Goal: Task Accomplishment & Management: Complete application form

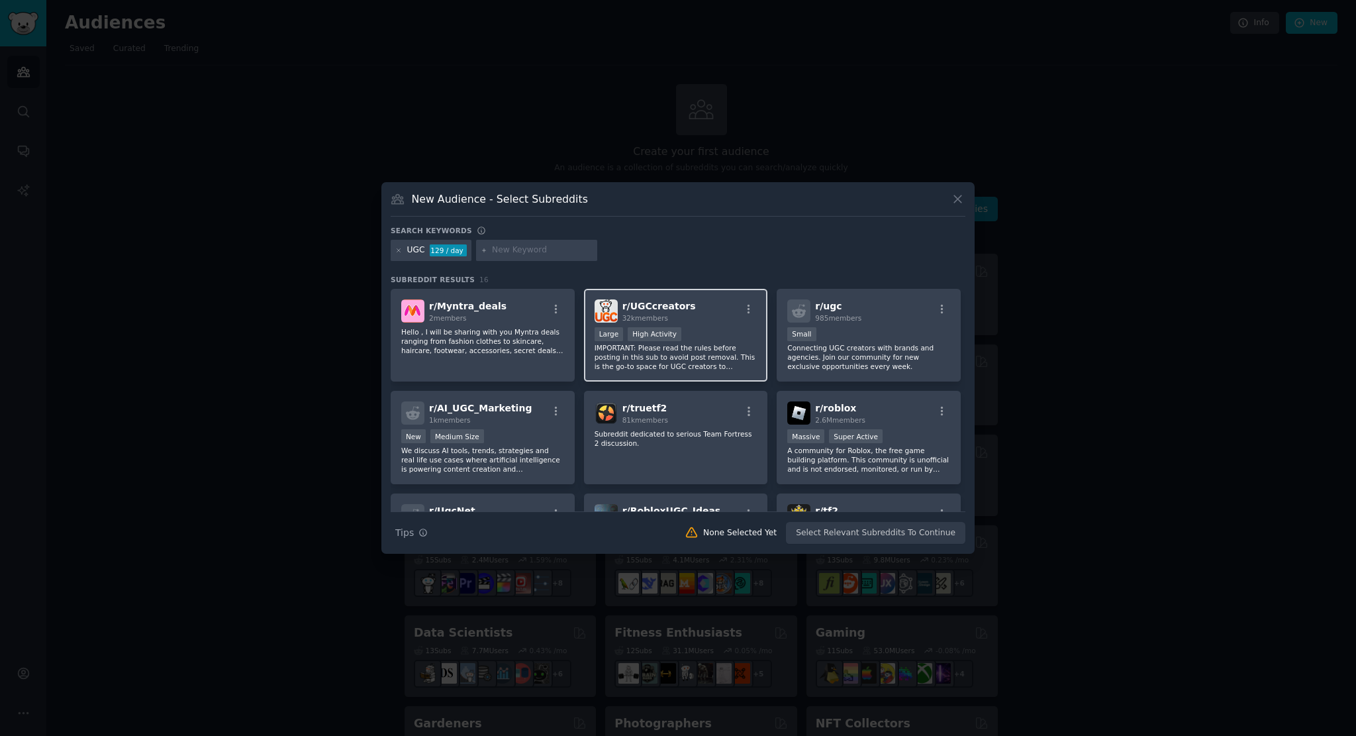
click at [675, 301] on span "r/ UGCcreators" at bounding box center [659, 306] width 74 height 11
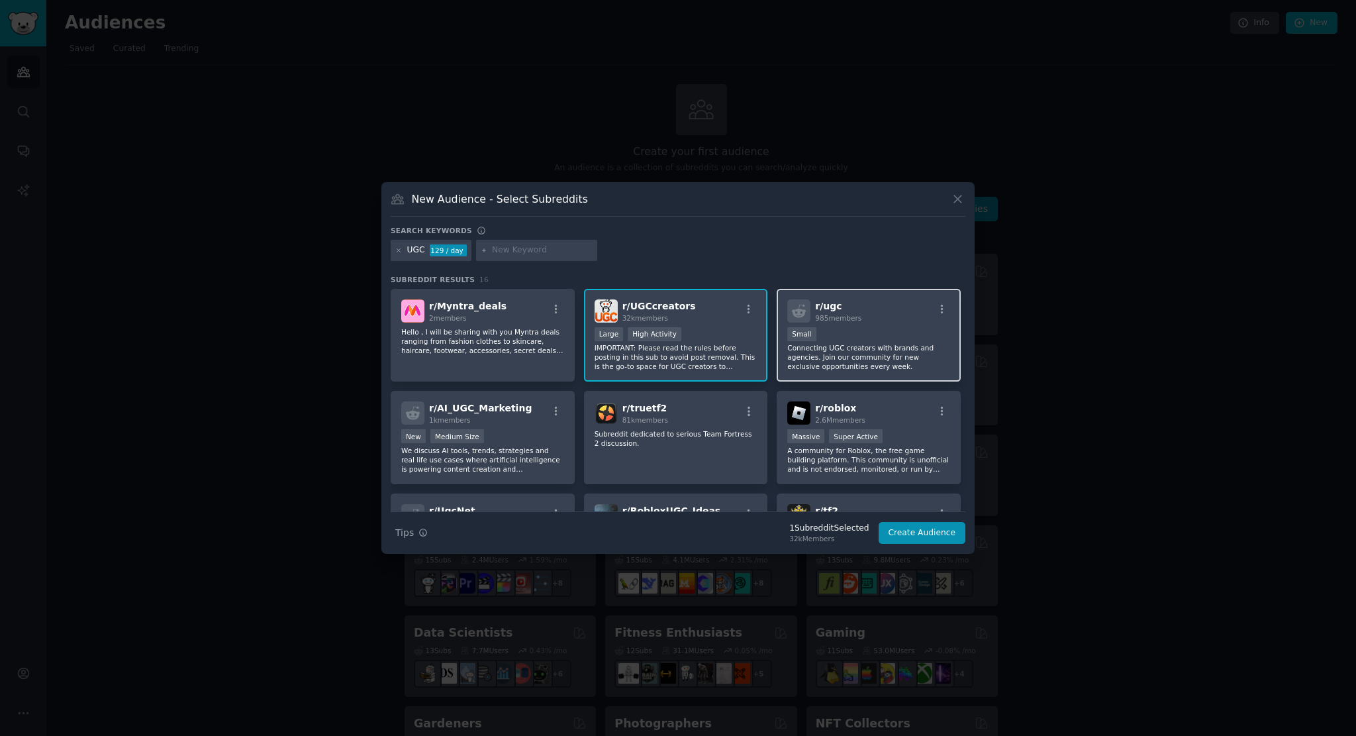
click at [908, 335] on div "100 - 1000 members Small" at bounding box center [868, 335] width 163 height 17
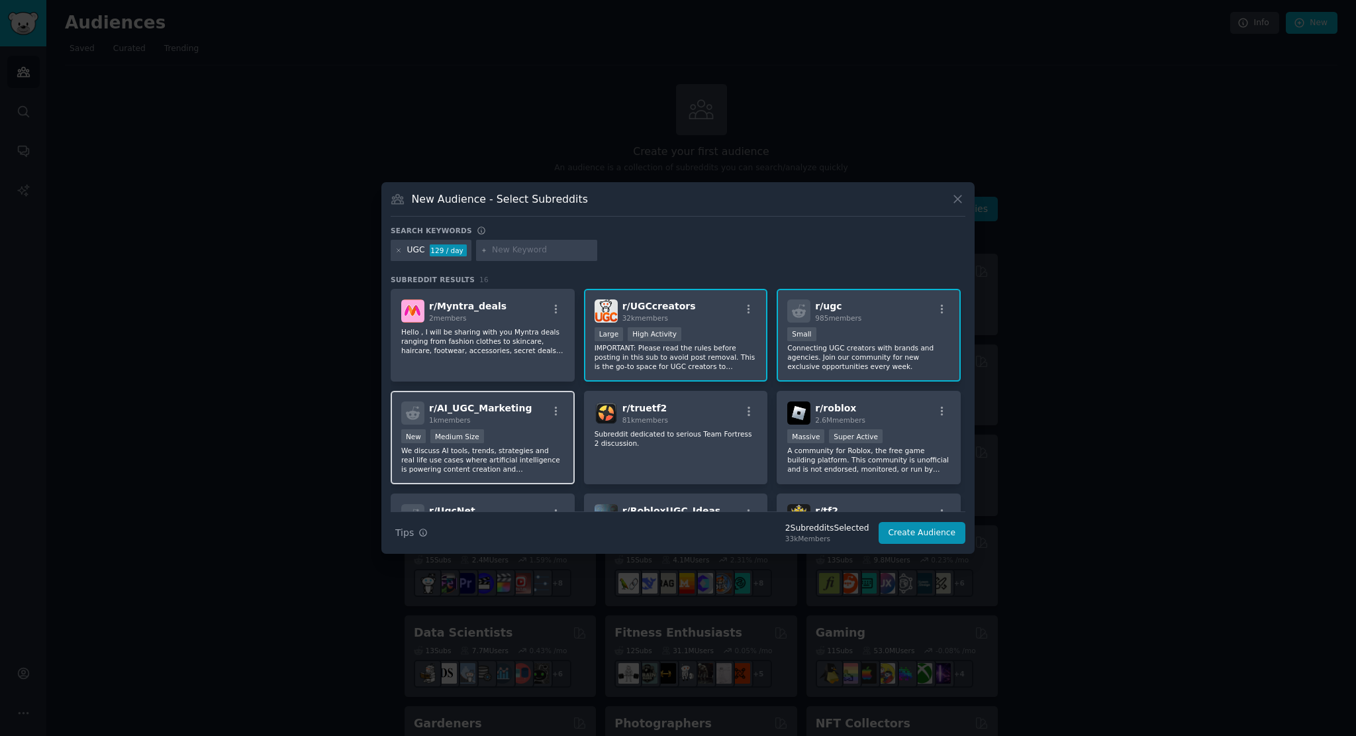
click at [512, 426] on div "r/ AI_UGC_Marketing 1k members Established within past year New Medium Size We …" at bounding box center [483, 437] width 184 height 93
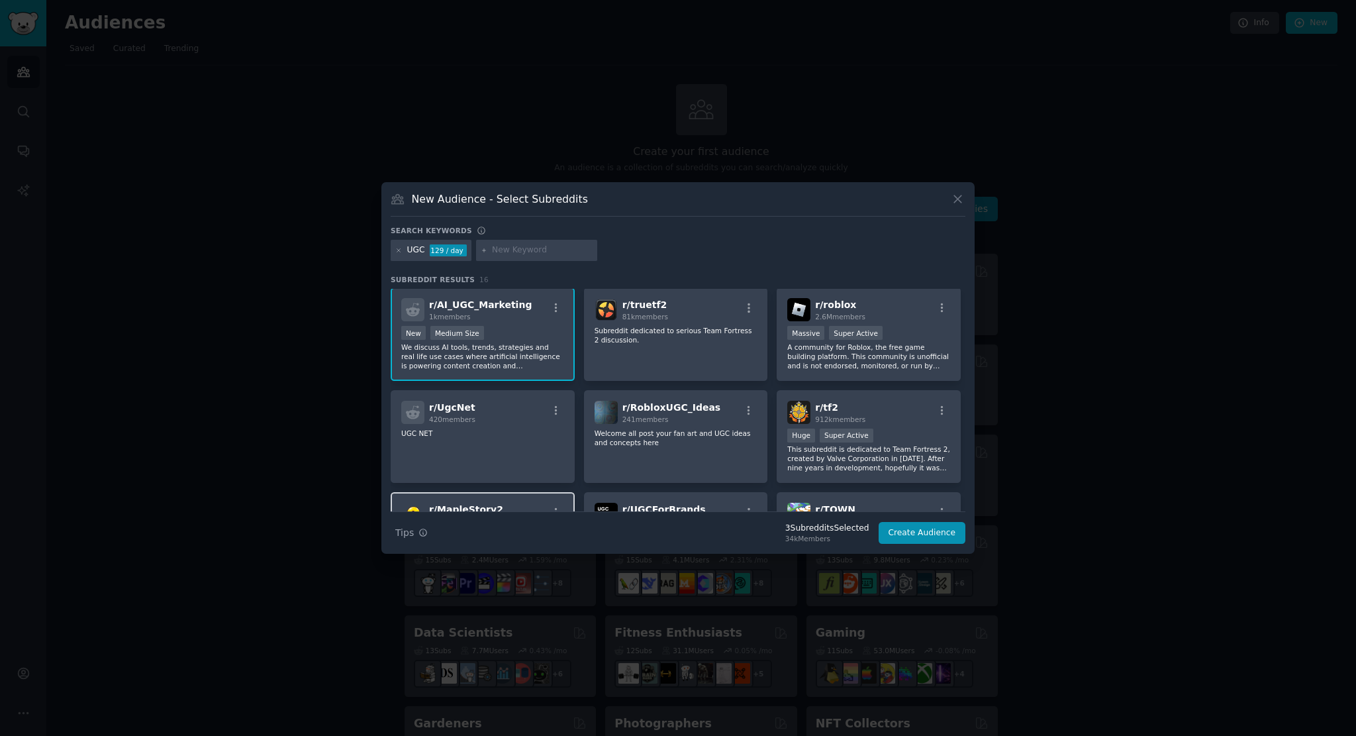
scroll to position [66, 0]
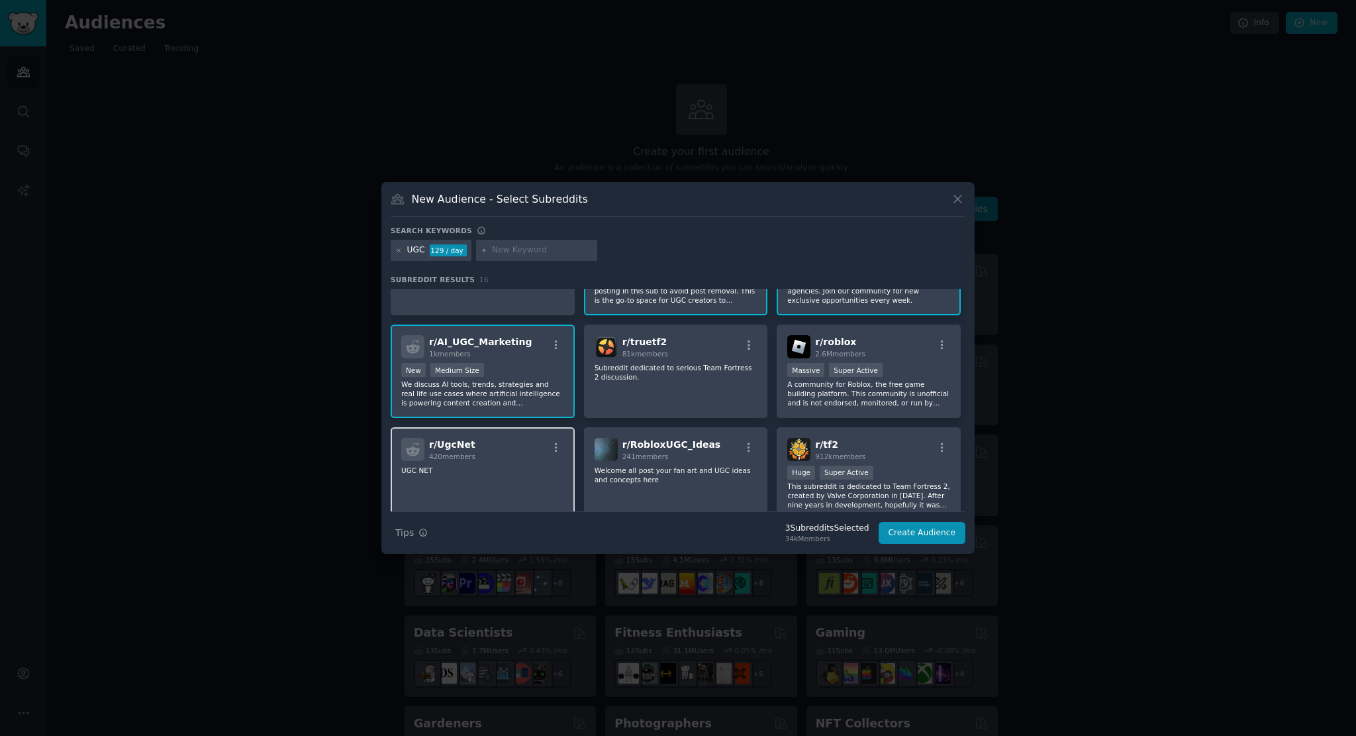
click at [497, 457] on div "r/ UgcNet 420 members" at bounding box center [482, 449] width 163 height 23
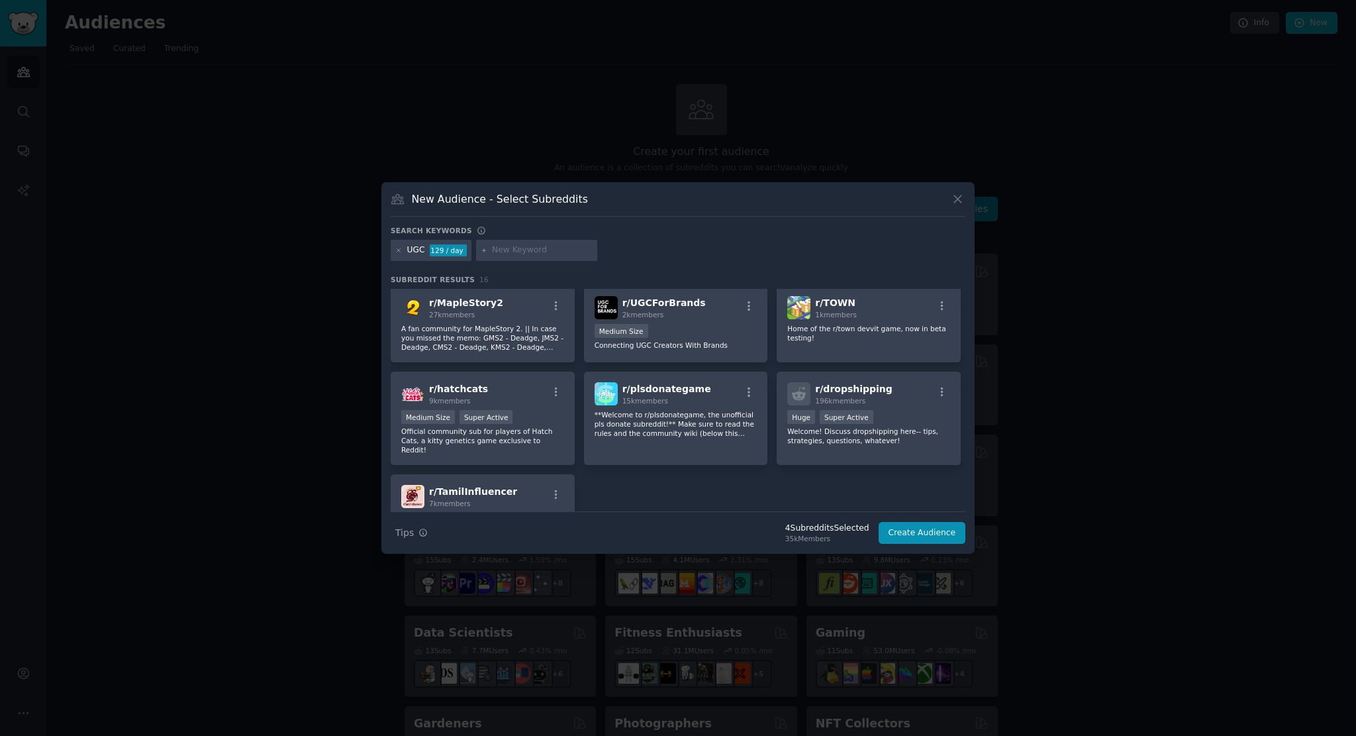
scroll to position [331, 0]
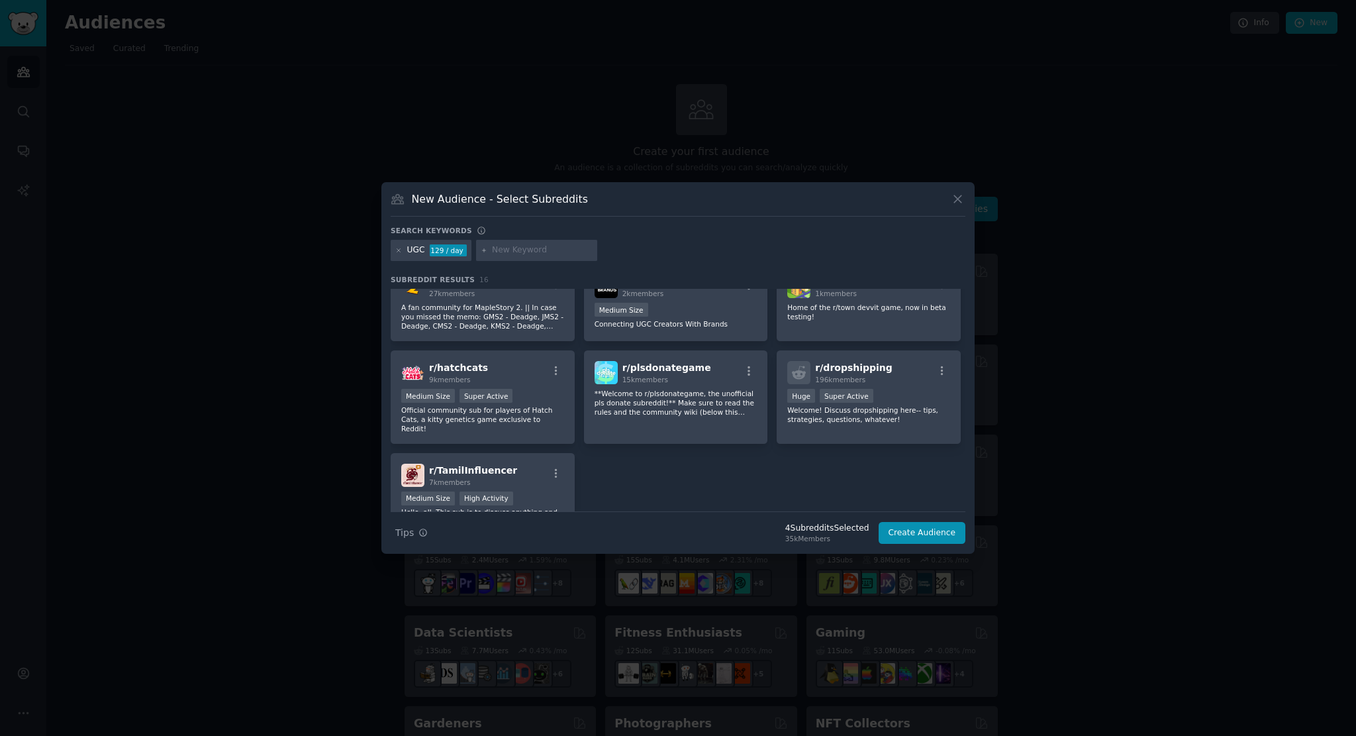
click at [539, 254] on input "text" at bounding box center [542, 250] width 101 height 12
click at [399, 251] on icon at bounding box center [398, 249] width 3 height 3
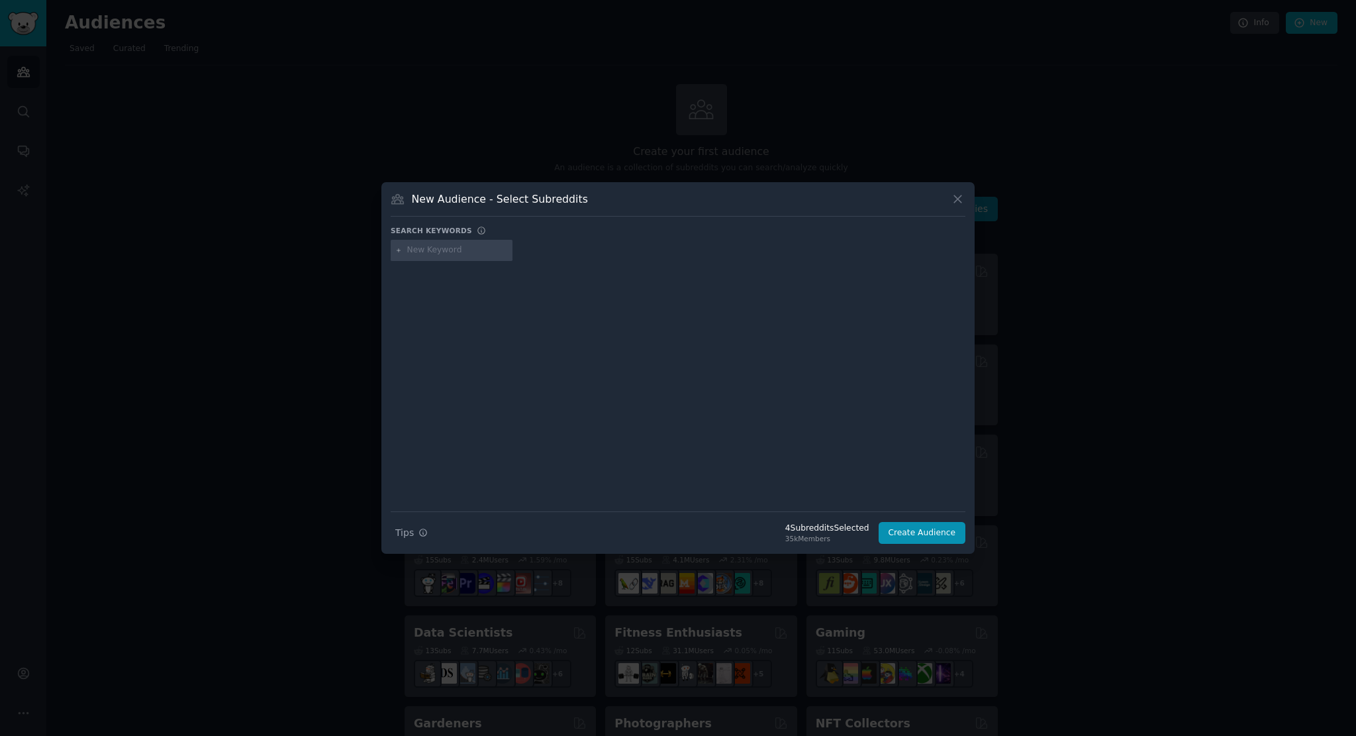
click at [419, 247] on input "text" at bounding box center [457, 250] width 101 height 12
type input "content creation"
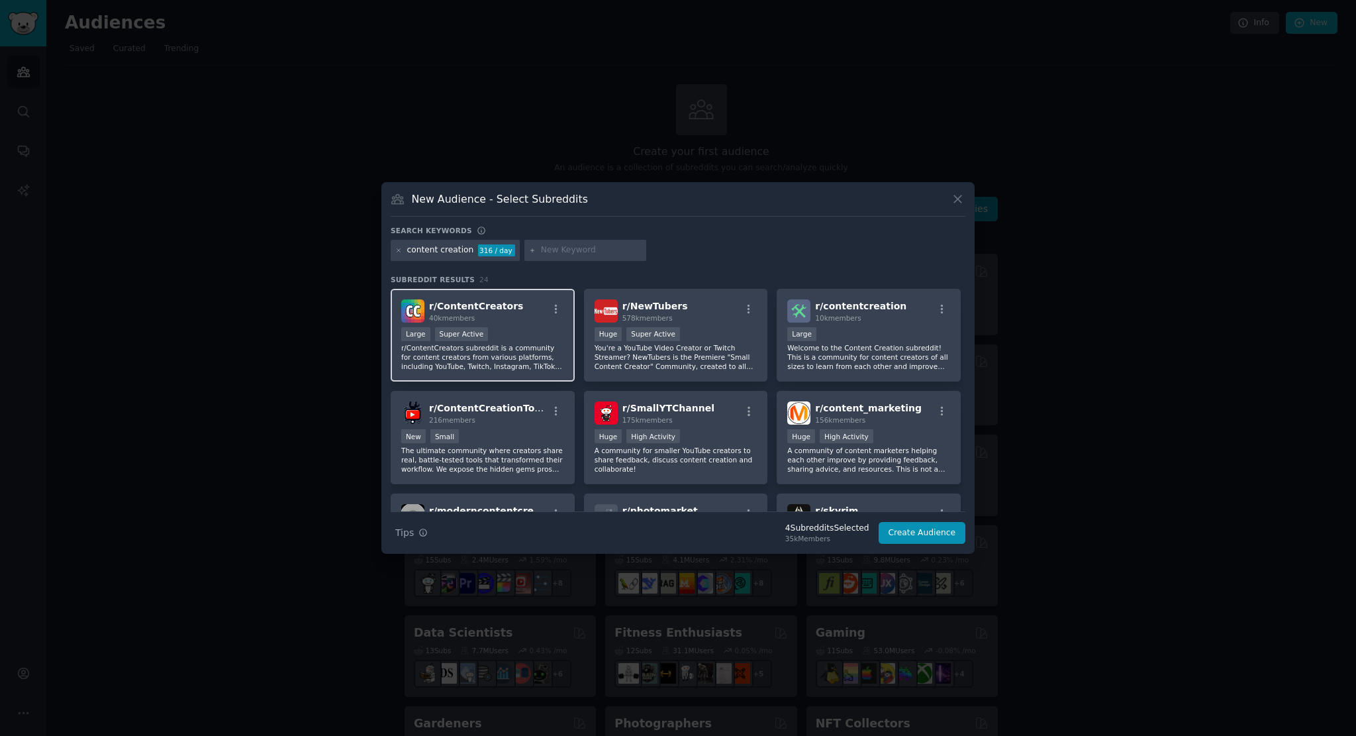
click at [544, 313] on div "r/ ContentCreators 40k members" at bounding box center [482, 310] width 163 height 23
click at [901, 432] on div "Huge High Activity" at bounding box center [868, 437] width 163 height 17
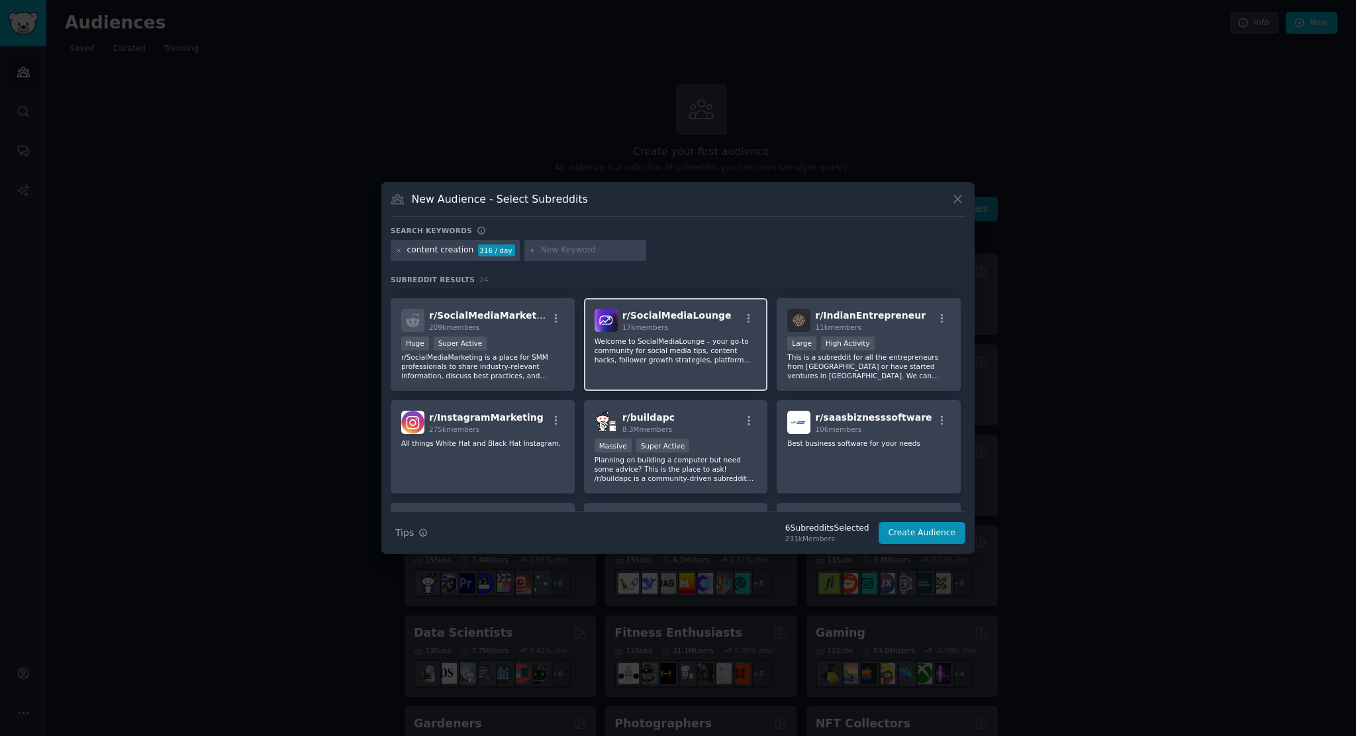
scroll to position [464, 0]
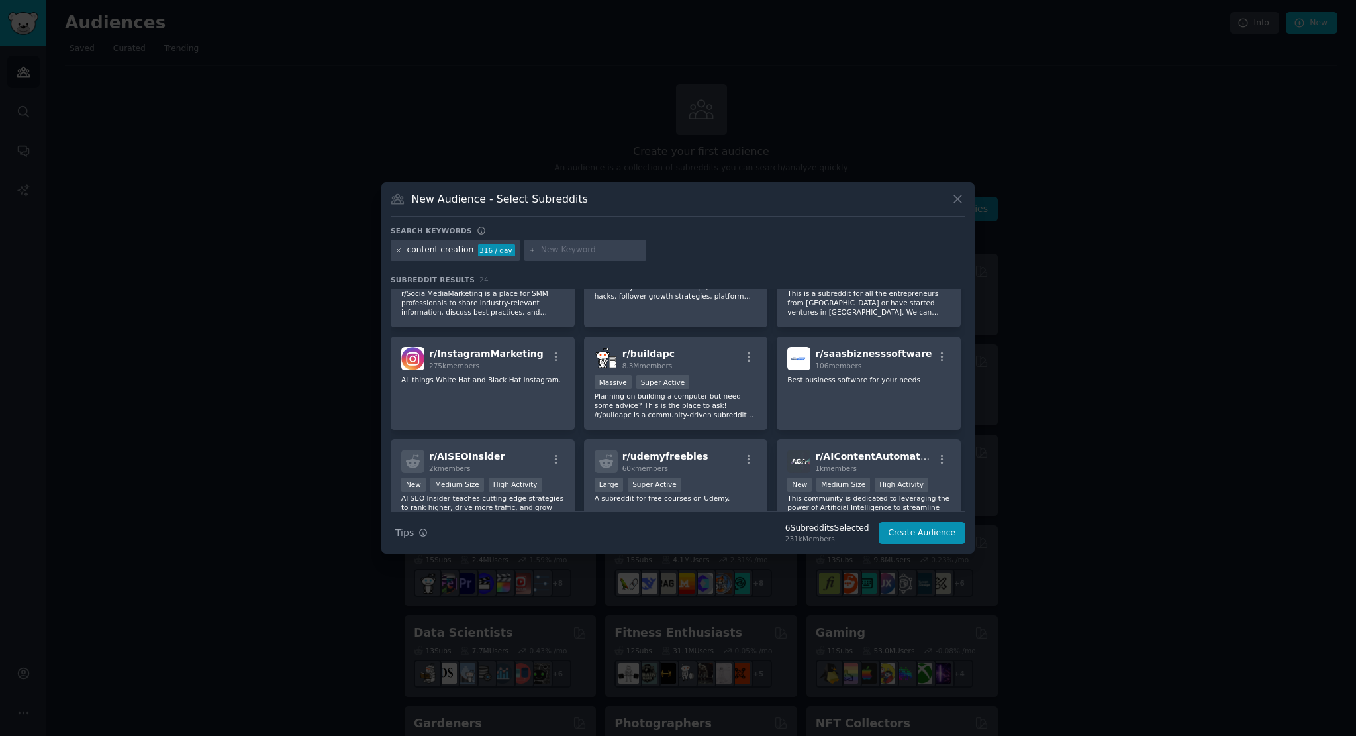
click at [399, 250] on icon at bounding box center [398, 249] width 3 height 3
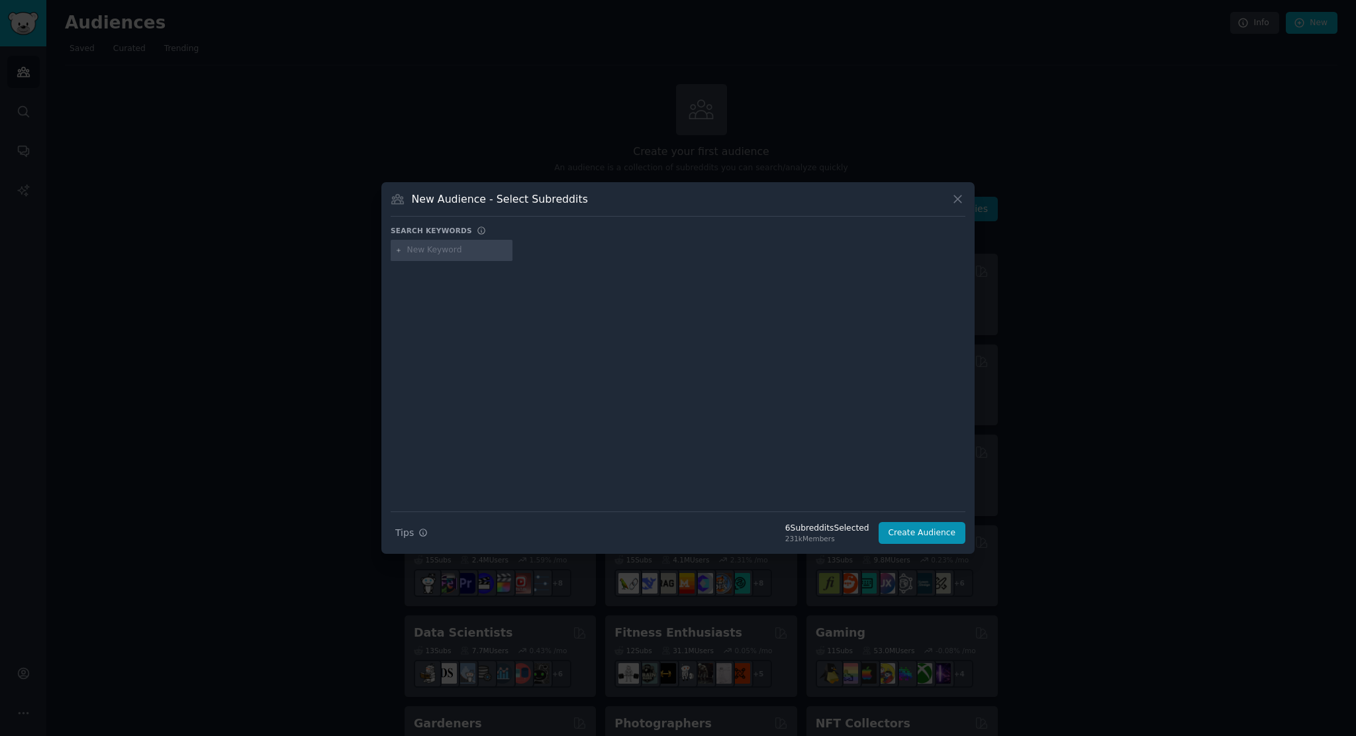
click at [430, 250] on input "text" at bounding box center [457, 250] width 101 height 12
type input "sidehustle"
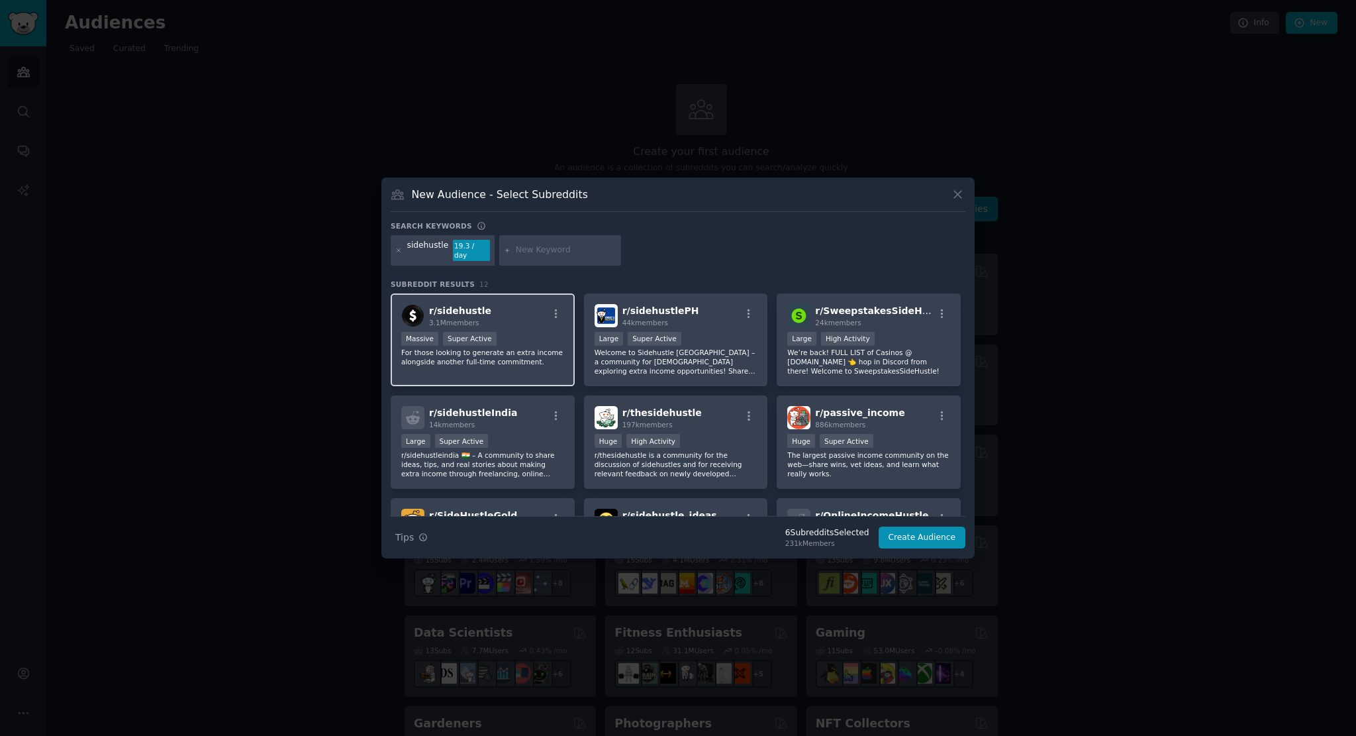
click at [503, 337] on div "Massive Super Active" at bounding box center [482, 340] width 163 height 17
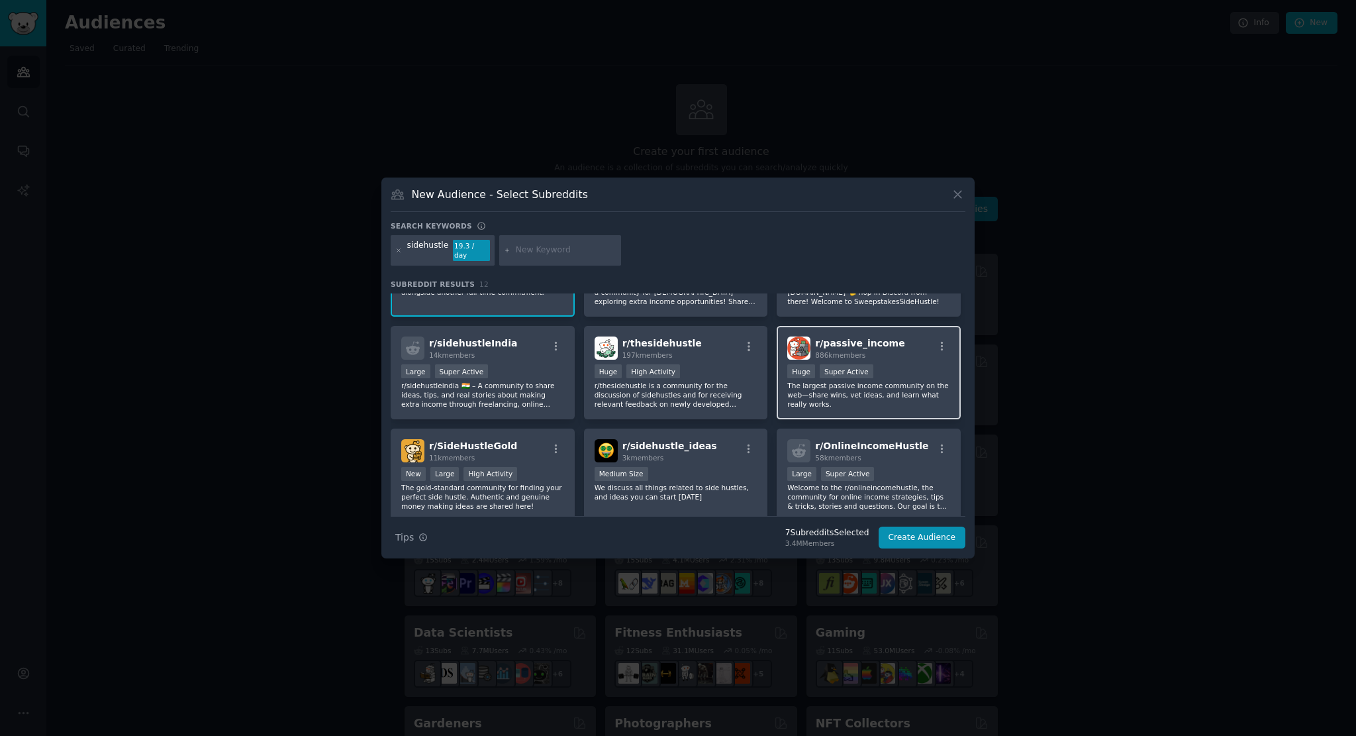
scroll to position [66, 0]
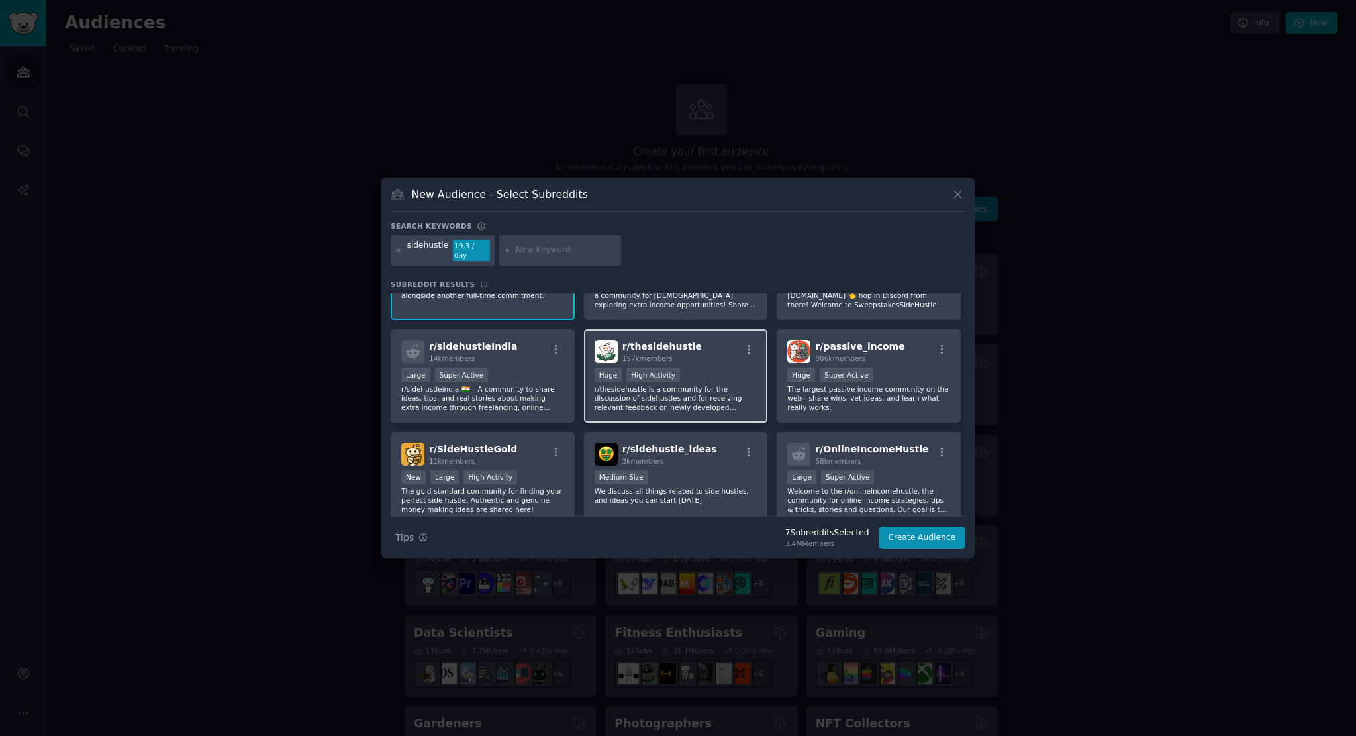
click at [695, 391] on p "r/thesidehustle is a community for the discussion of sidehustles and for receiv…" at bounding box center [676, 398] width 163 height 28
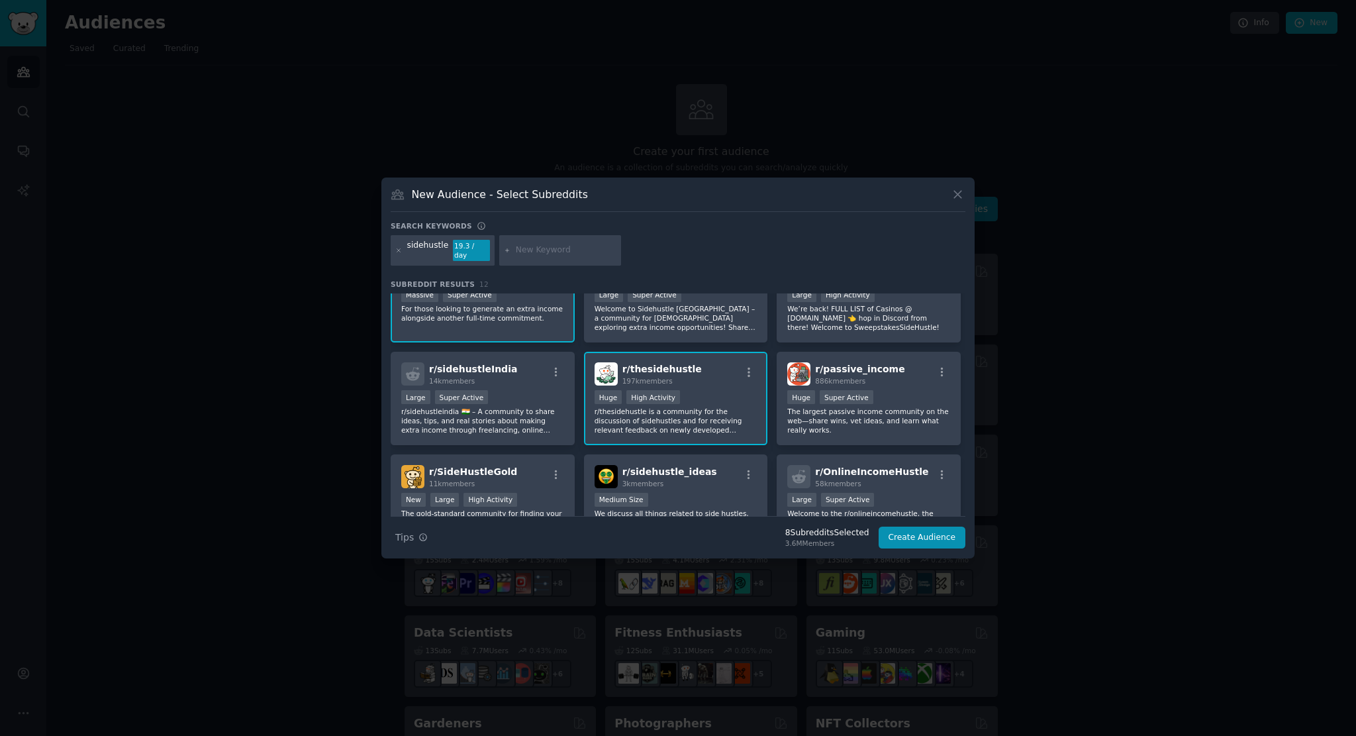
scroll to position [0, 0]
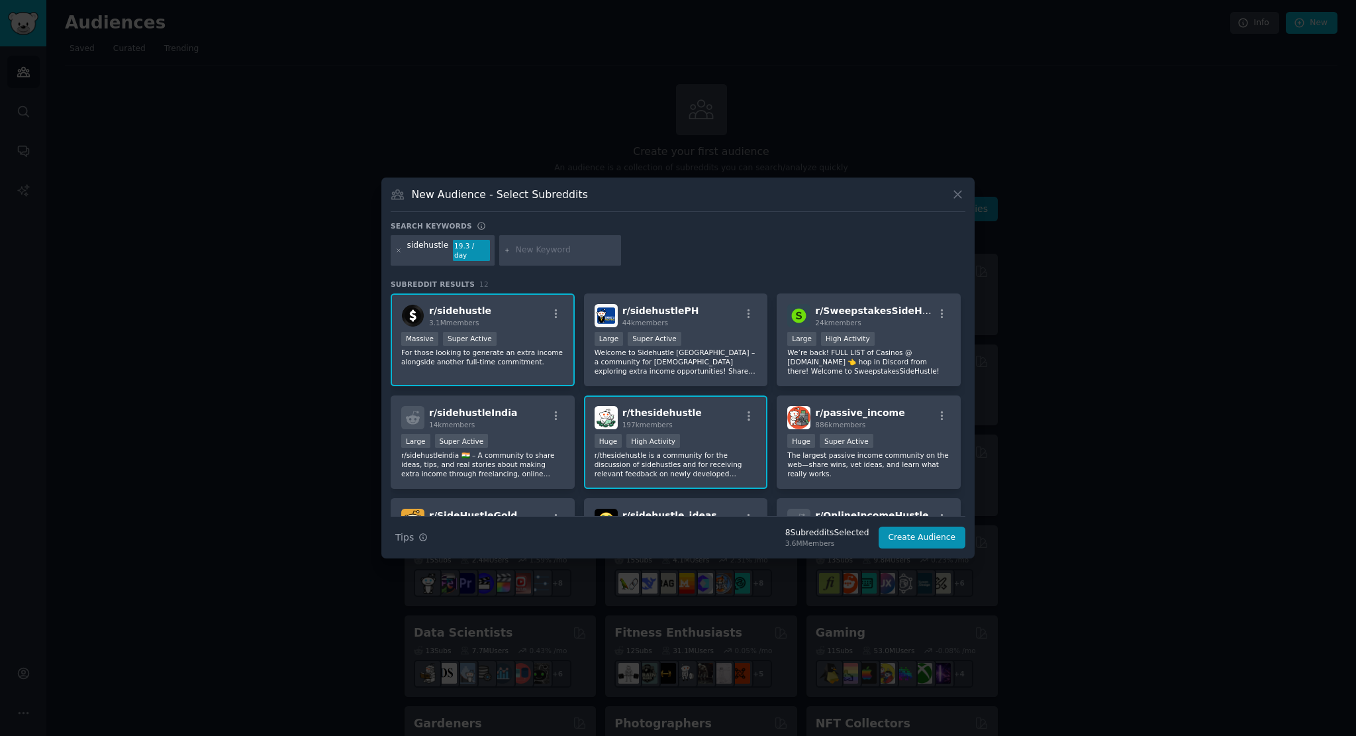
click at [538, 264] on div "sidehustle 19.3 / day" at bounding box center [678, 252] width 575 height 35
click at [543, 254] on input "text" at bounding box center [566, 250] width 101 height 12
type input "ugc"
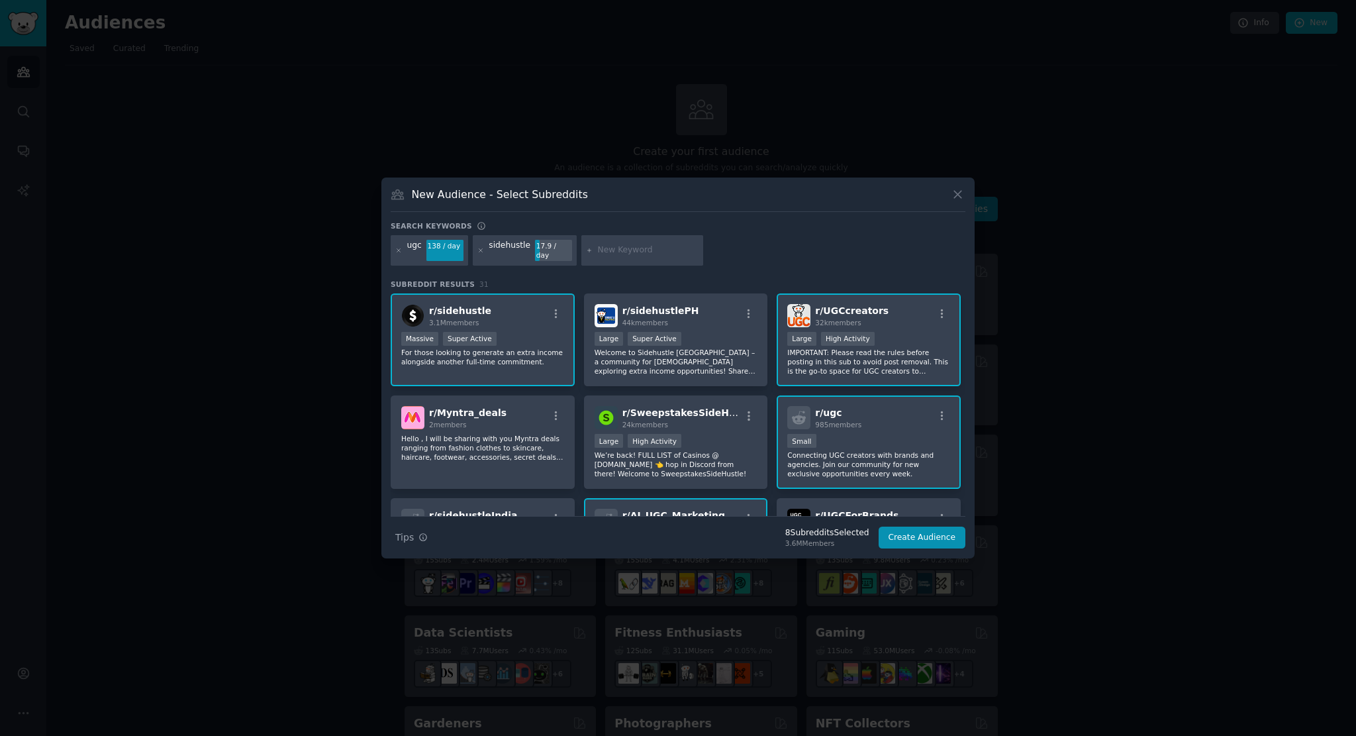
click at [864, 318] on div "32k members" at bounding box center [852, 322] width 74 height 9
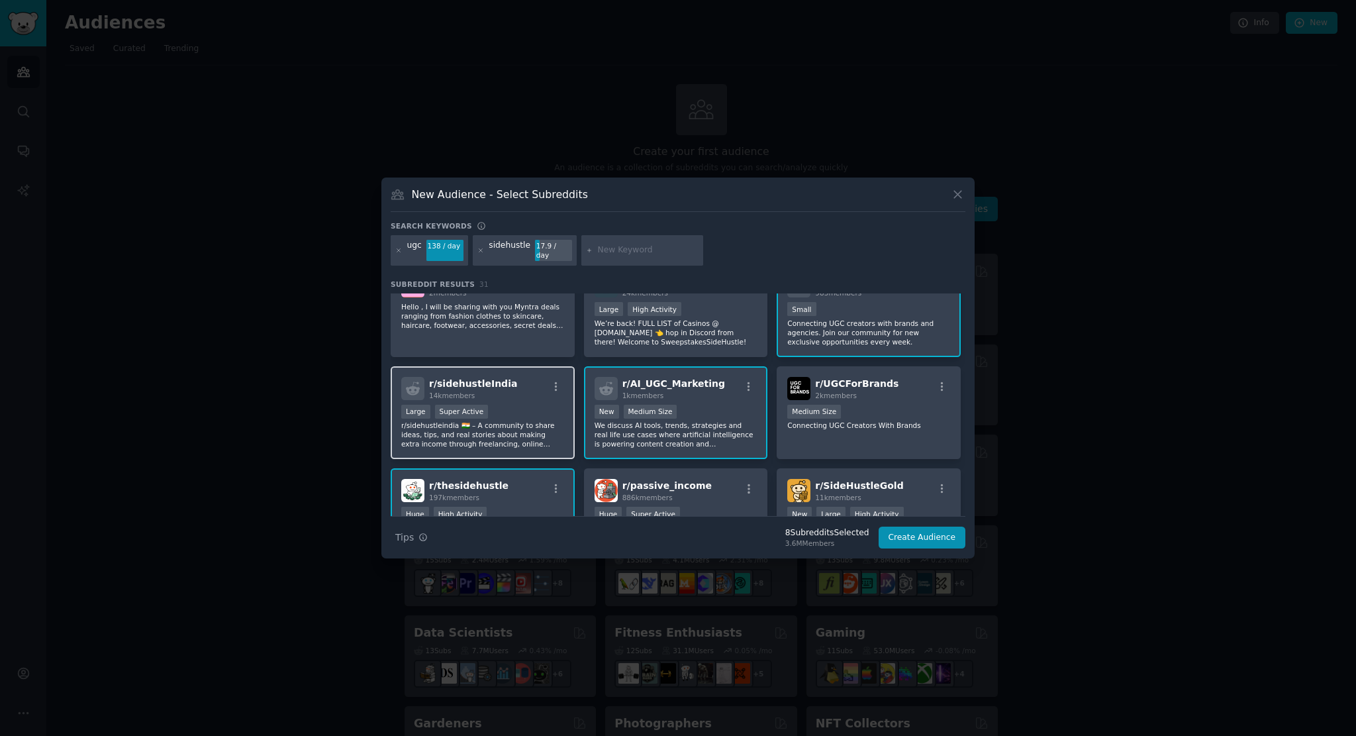
scroll to position [132, 0]
click at [715, 413] on div "New Medium Size" at bounding box center [676, 412] width 163 height 17
click at [861, 391] on div "2k members" at bounding box center [856, 394] width 83 height 9
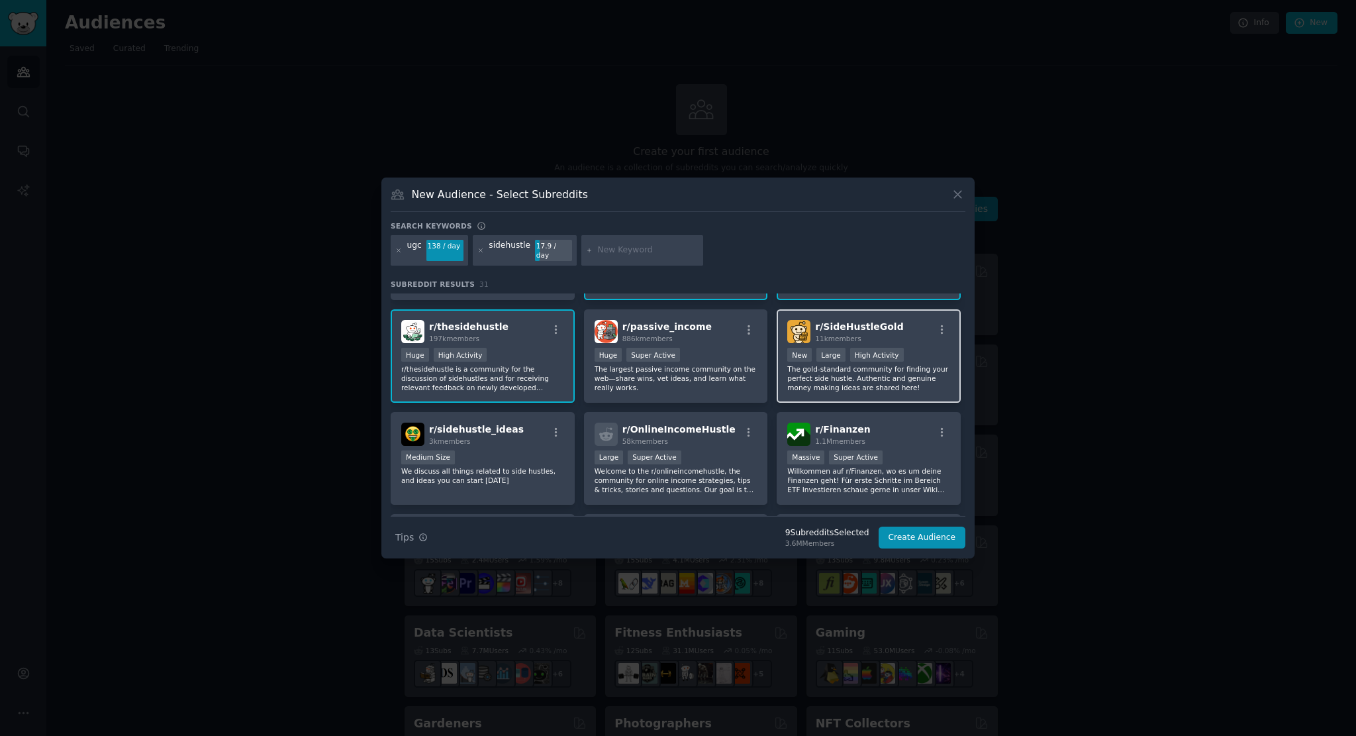
scroll to position [331, 0]
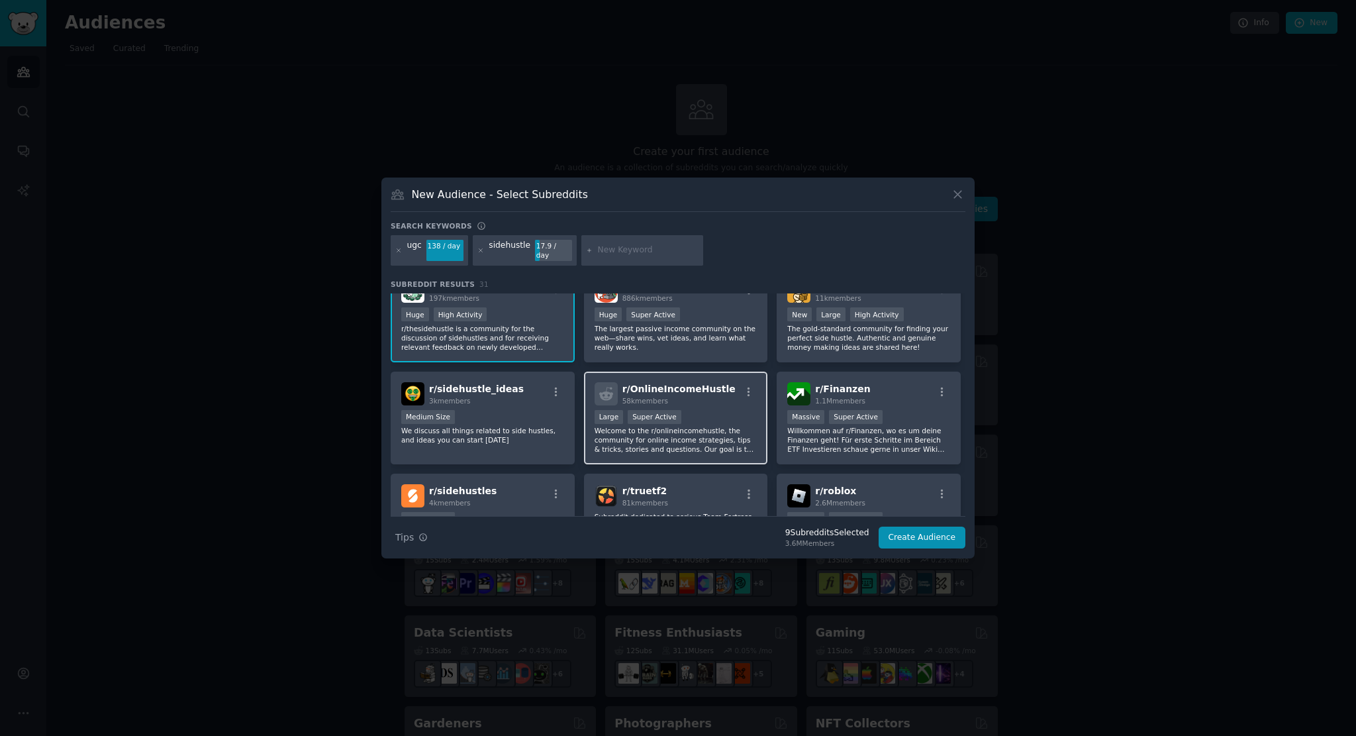
click at [709, 410] on div "Large Super Active" at bounding box center [676, 418] width 163 height 17
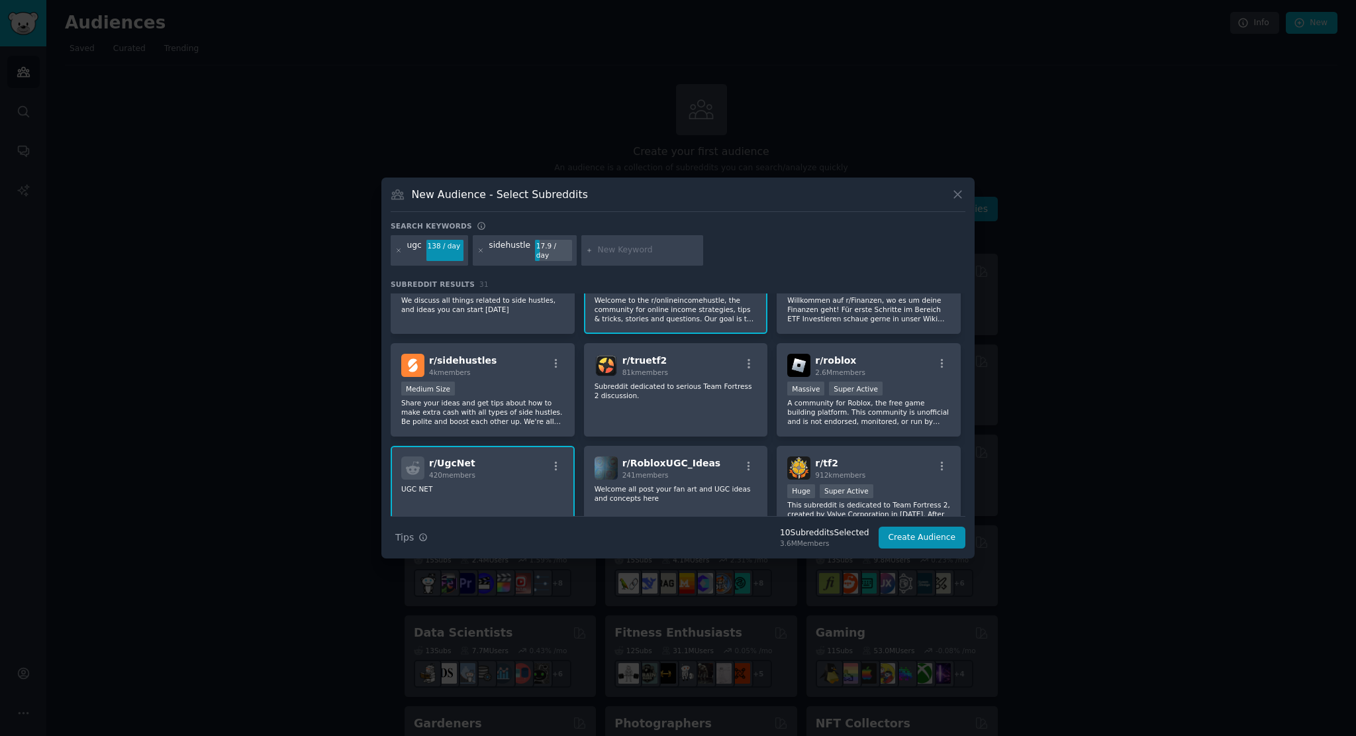
scroll to position [464, 0]
click at [611, 241] on div at bounding box center [642, 250] width 122 height 30
click at [603, 254] on input "text" at bounding box center [648, 250] width 101 height 12
type input "contentcreation"
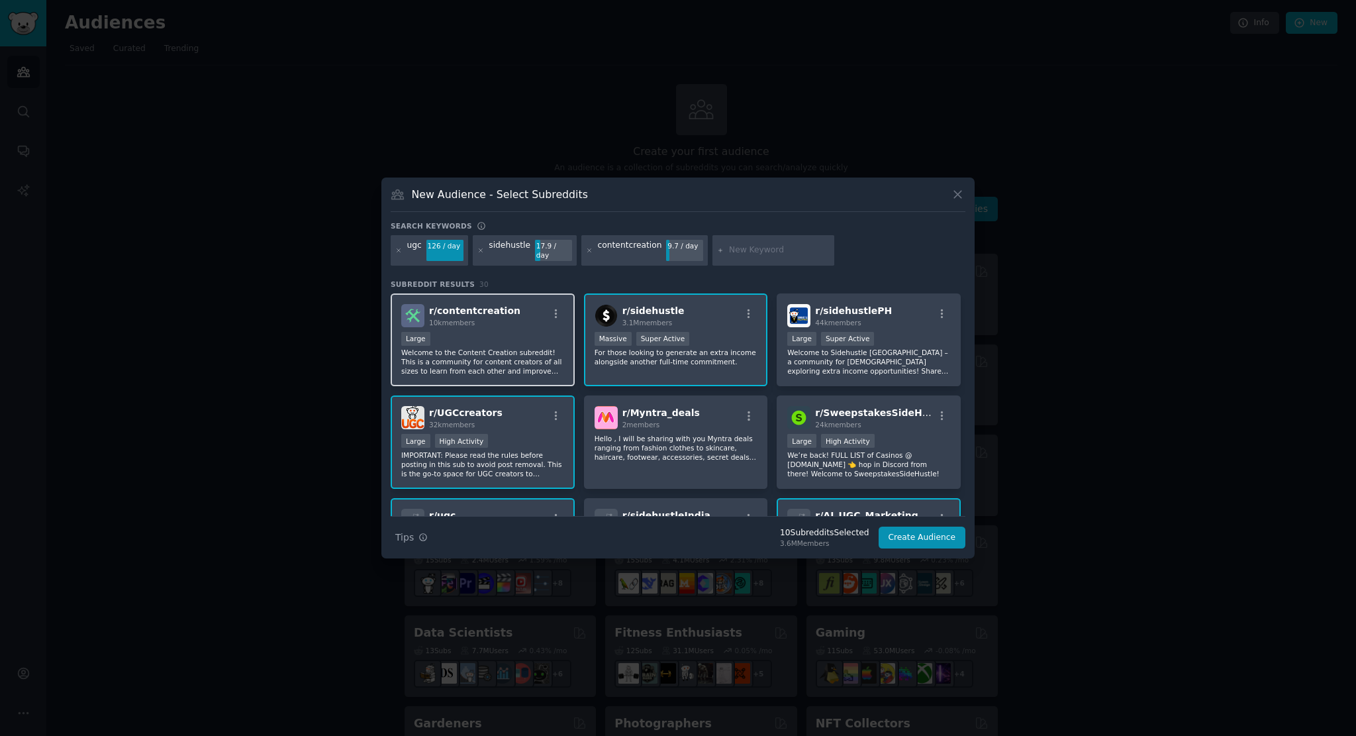
click at [488, 336] on div "Large" at bounding box center [482, 340] width 163 height 17
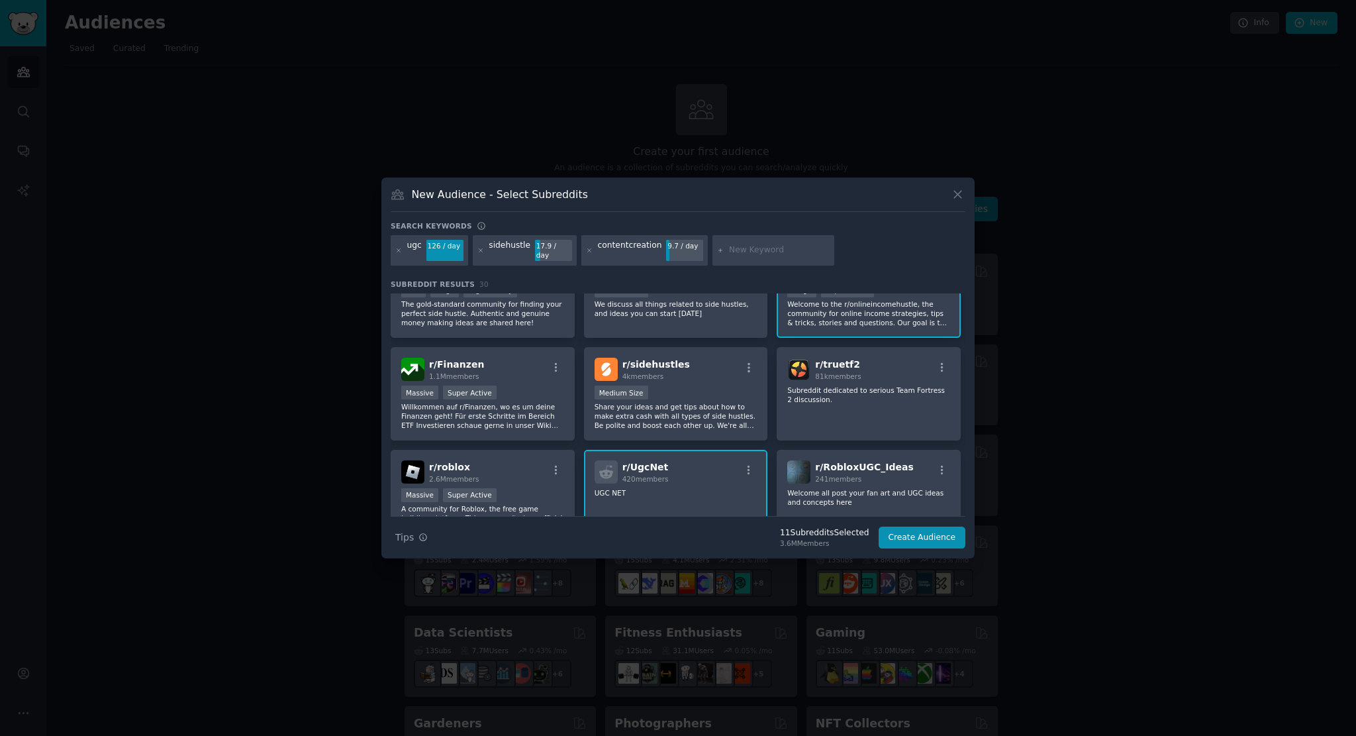
scroll to position [464, 0]
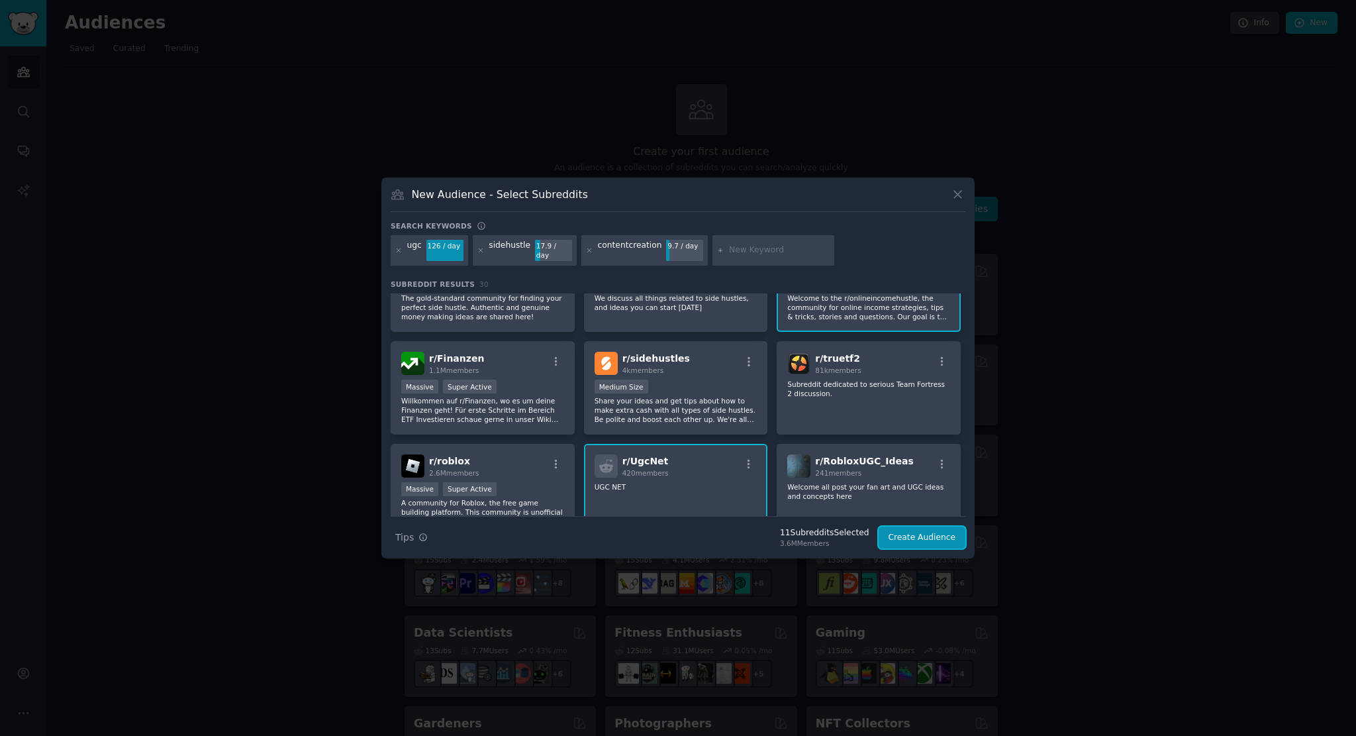
click at [913, 529] on button "Create Audience" at bounding box center [922, 537] width 87 height 23
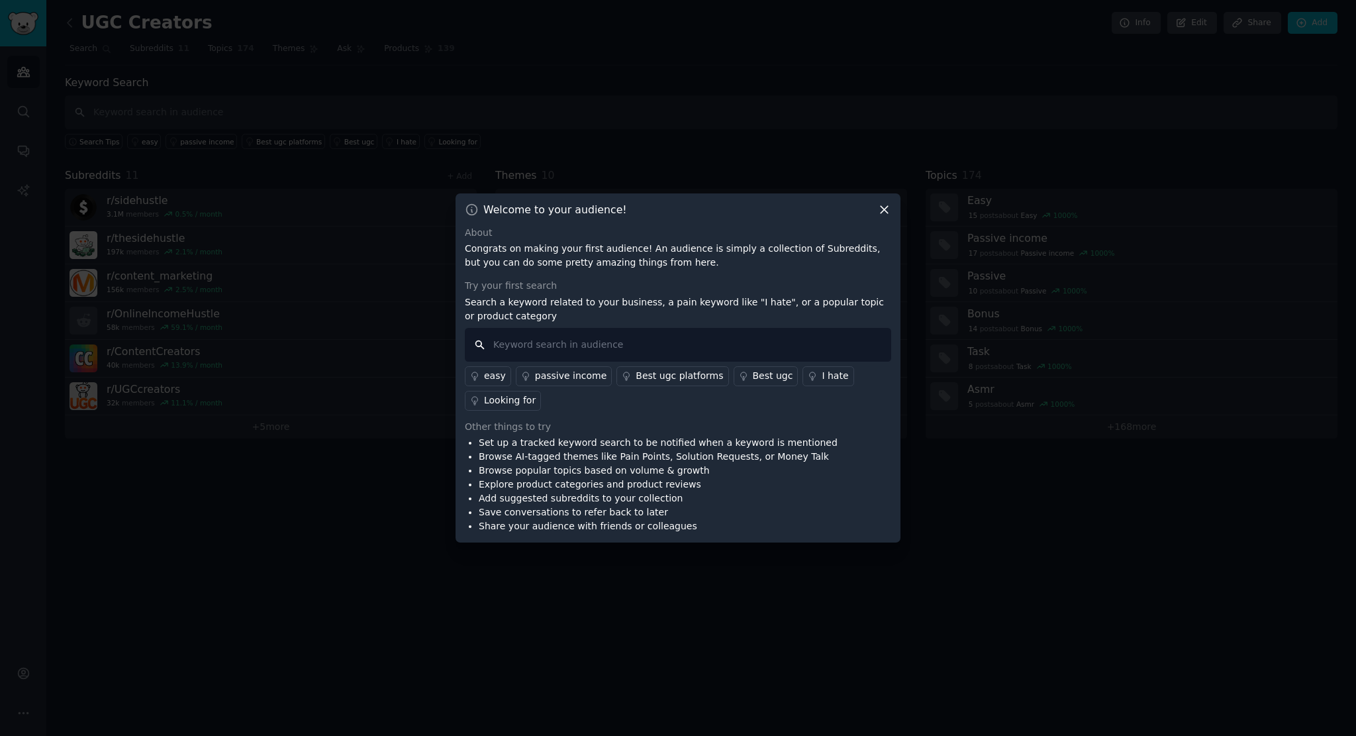
click at [626, 329] on input "text" at bounding box center [678, 345] width 426 height 34
click at [646, 371] on div "Best ugc platforms" at bounding box center [679, 376] width 87 height 14
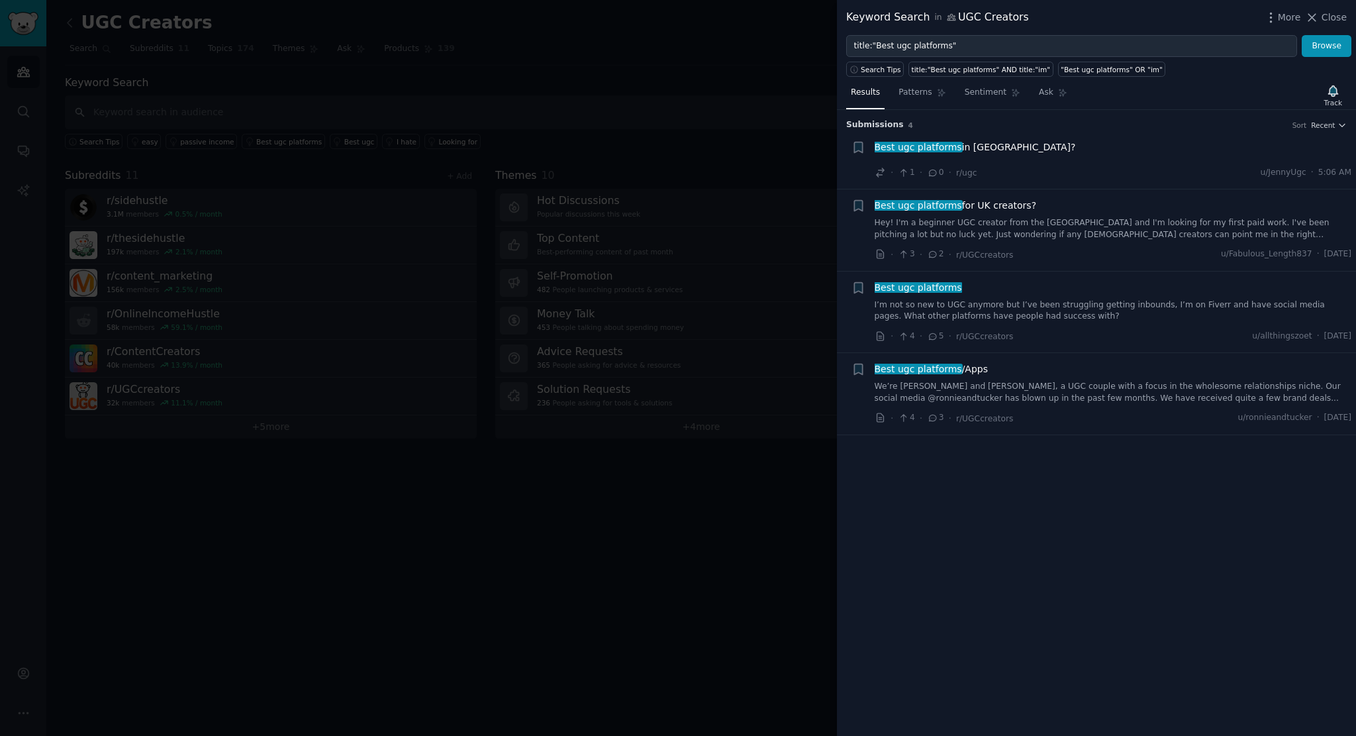
click at [945, 311] on link "I’m not so new to UGC anymore but I’ve been struggling getting inbounds, I’m on…" at bounding box center [1113, 310] width 477 height 23
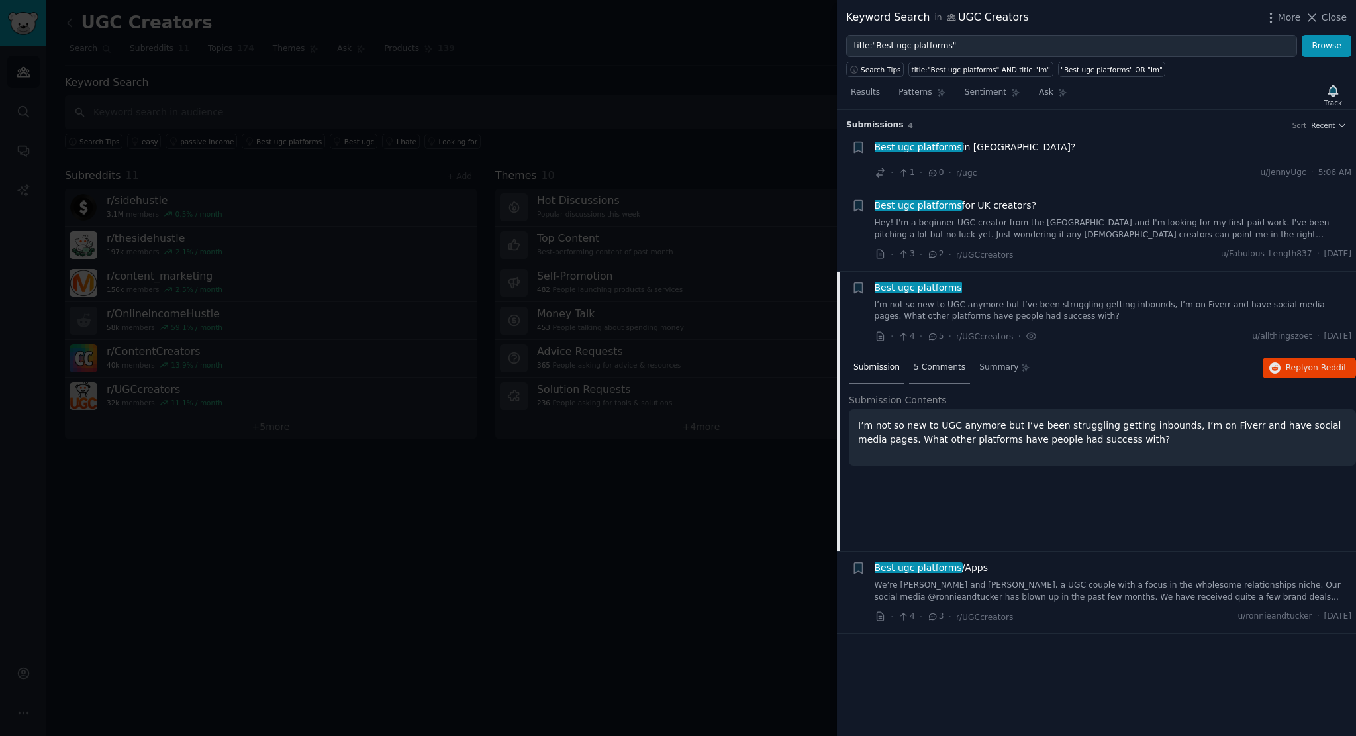
click at [933, 366] on span "5 Comments" at bounding box center [940, 368] width 52 height 12
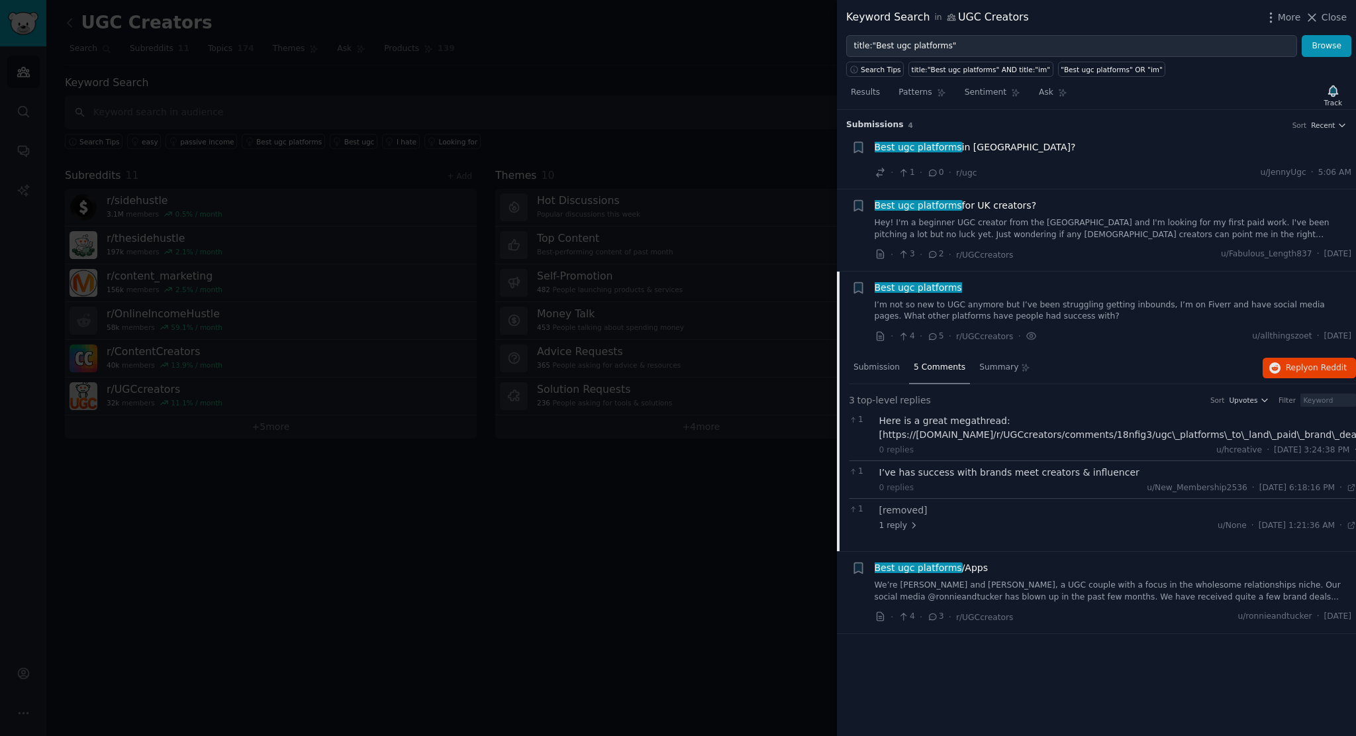
click at [945, 296] on div "Best ugc platforms I’m not so new to UGC anymore but I’ve been struggling getti…" at bounding box center [1113, 302] width 477 height 42
click at [966, 309] on link "I’m not so new to UGC anymore but I’ve been struggling getting inbounds, I’m on…" at bounding box center [1113, 310] width 477 height 23
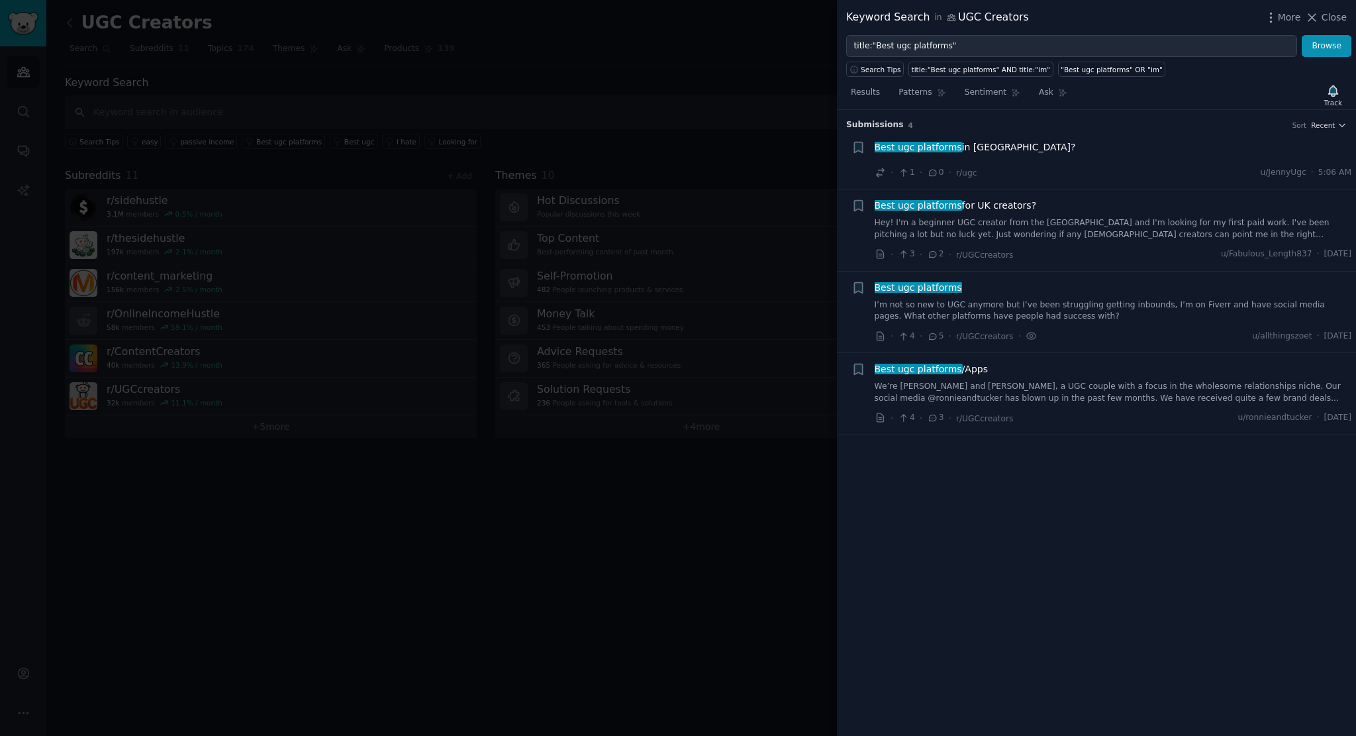
click at [954, 390] on link "We’re [PERSON_NAME] and [PERSON_NAME], a UGC couple with a focus in the wholeso…" at bounding box center [1113, 392] width 477 height 23
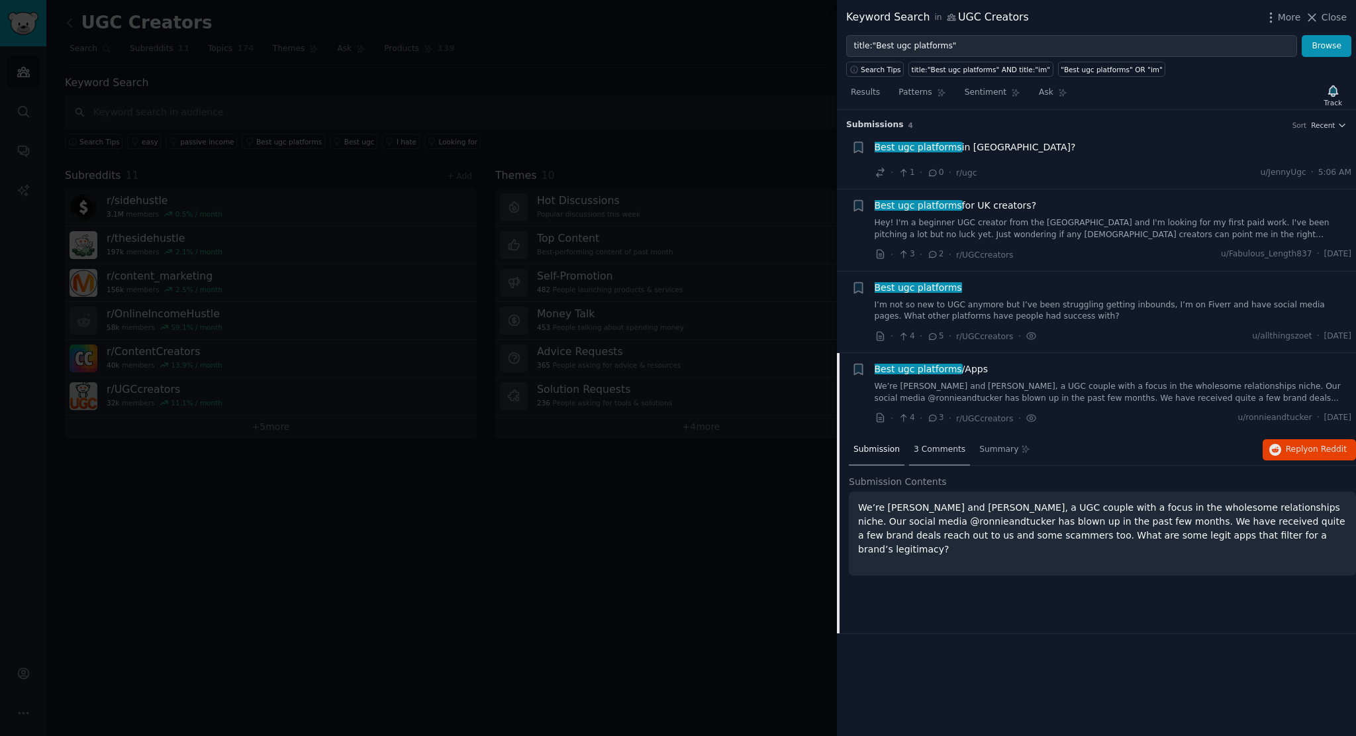
click at [922, 436] on div "3 Comments" at bounding box center [939, 450] width 61 height 32
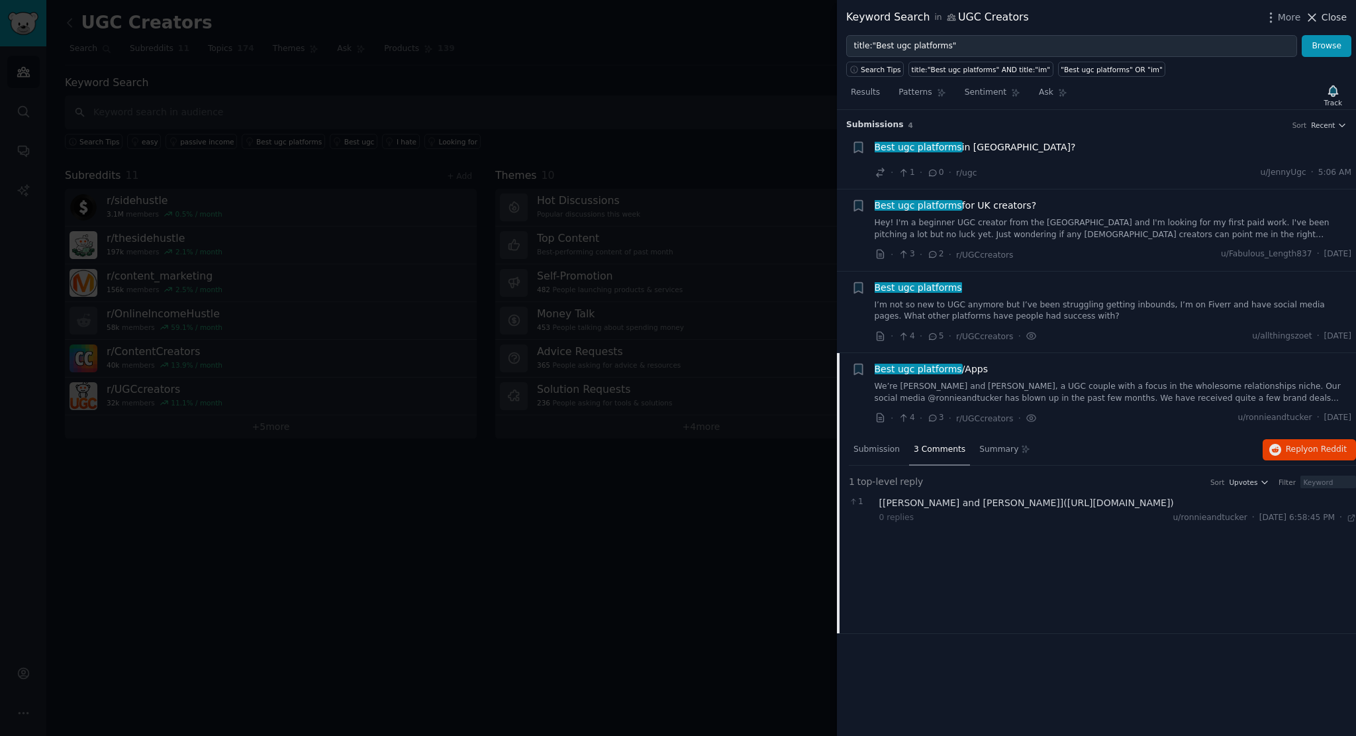
click at [1324, 19] on button "Close" at bounding box center [1326, 18] width 42 height 14
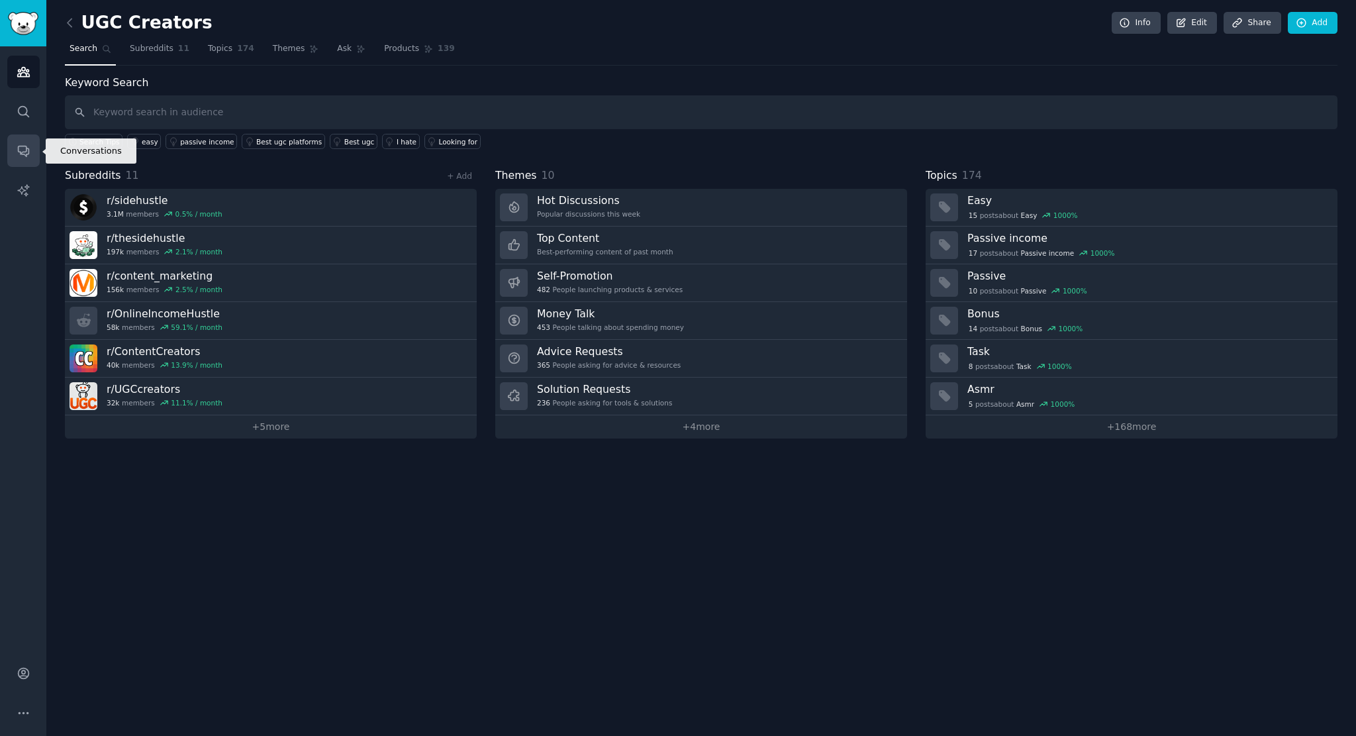
click at [26, 153] on icon "Sidebar" at bounding box center [24, 151] width 14 height 14
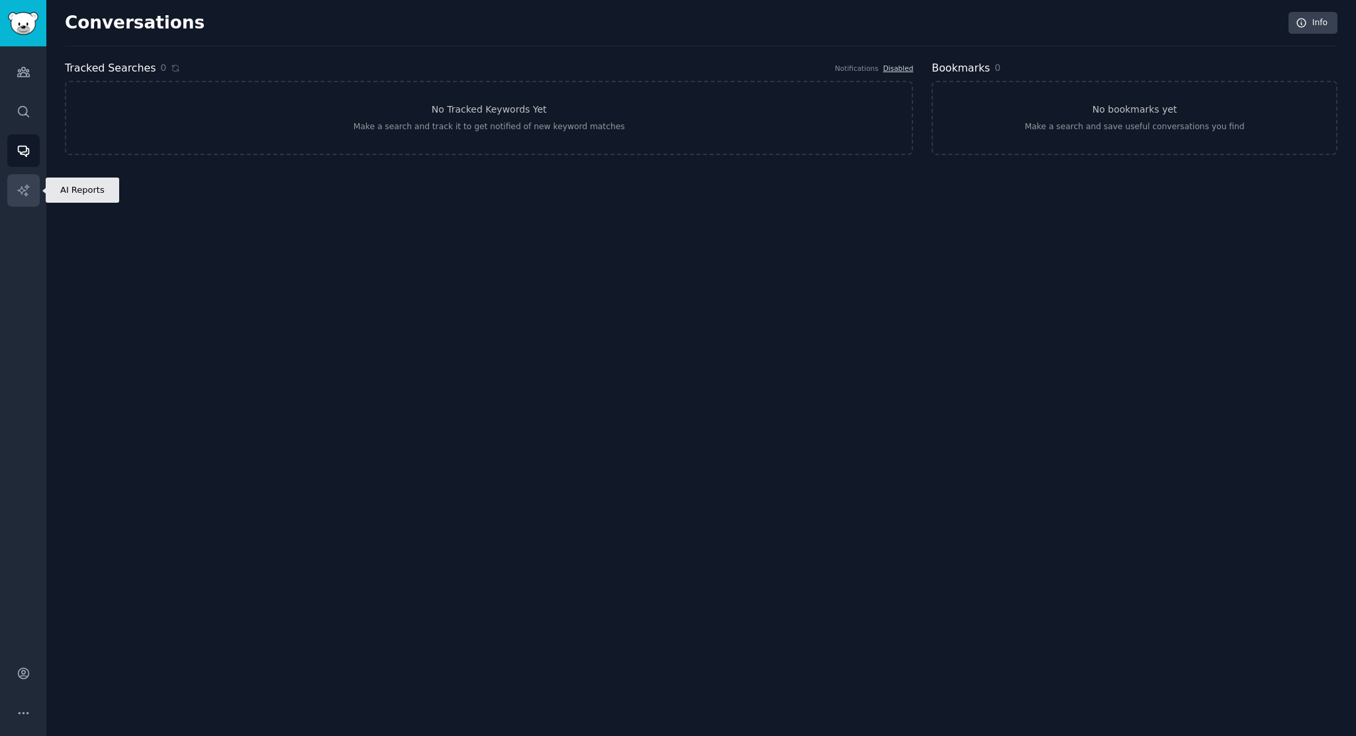
click at [23, 189] on icon "Sidebar" at bounding box center [22, 189] width 11 height 11
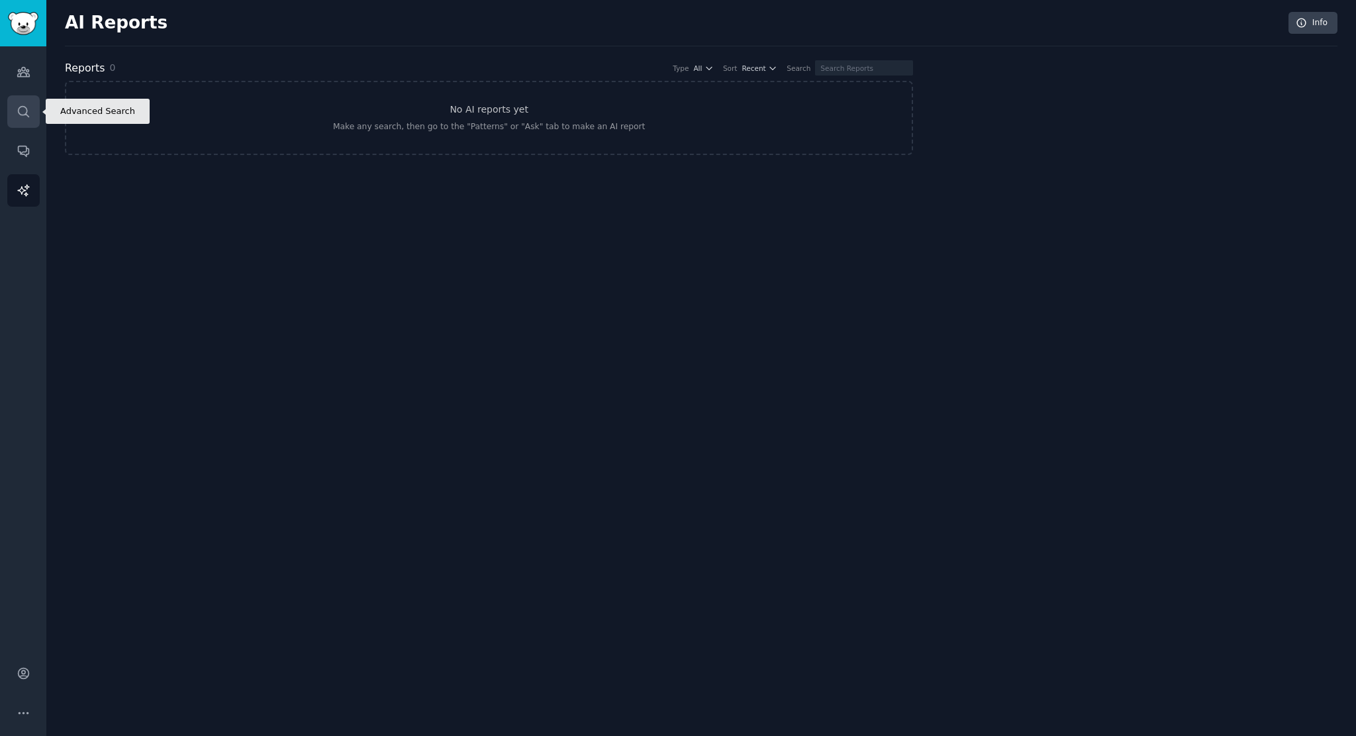
click at [21, 124] on link "Search" at bounding box center [23, 111] width 32 height 32
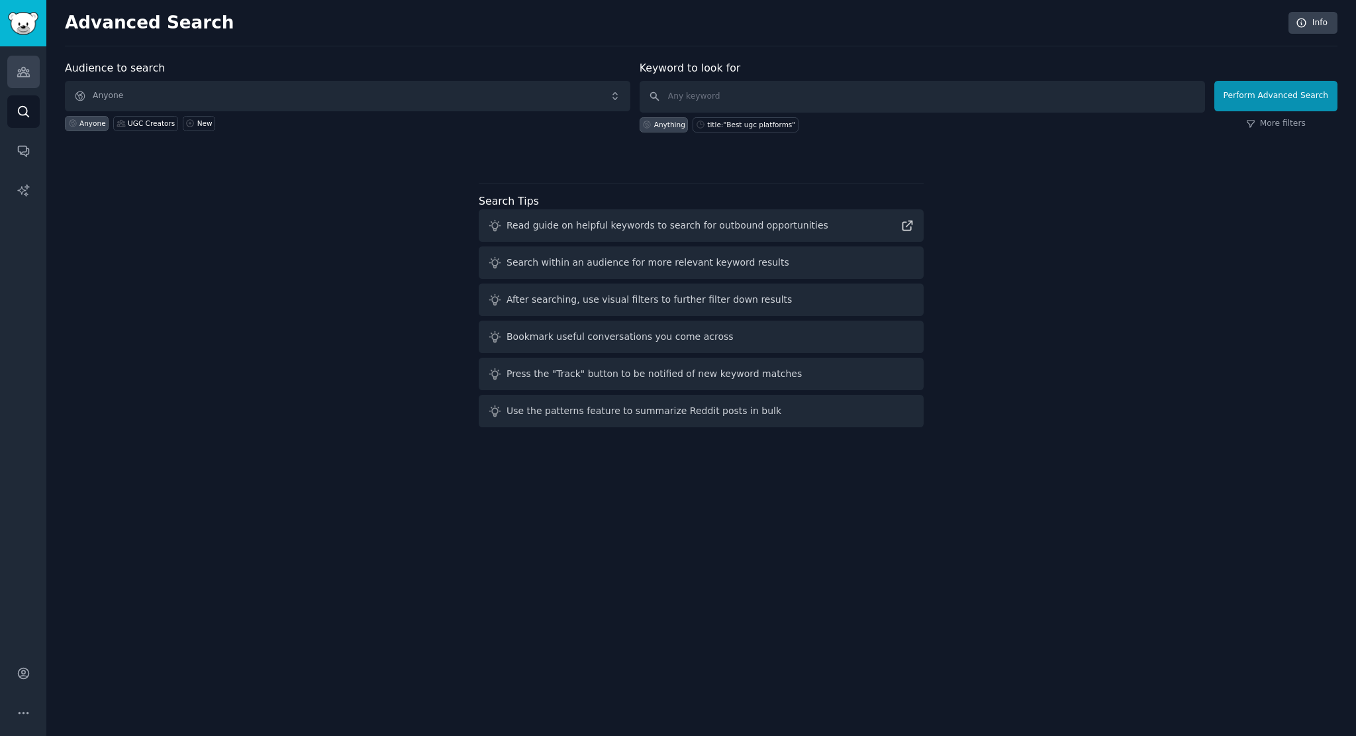
click at [21, 64] on link "Audiences" at bounding box center [23, 72] width 32 height 32
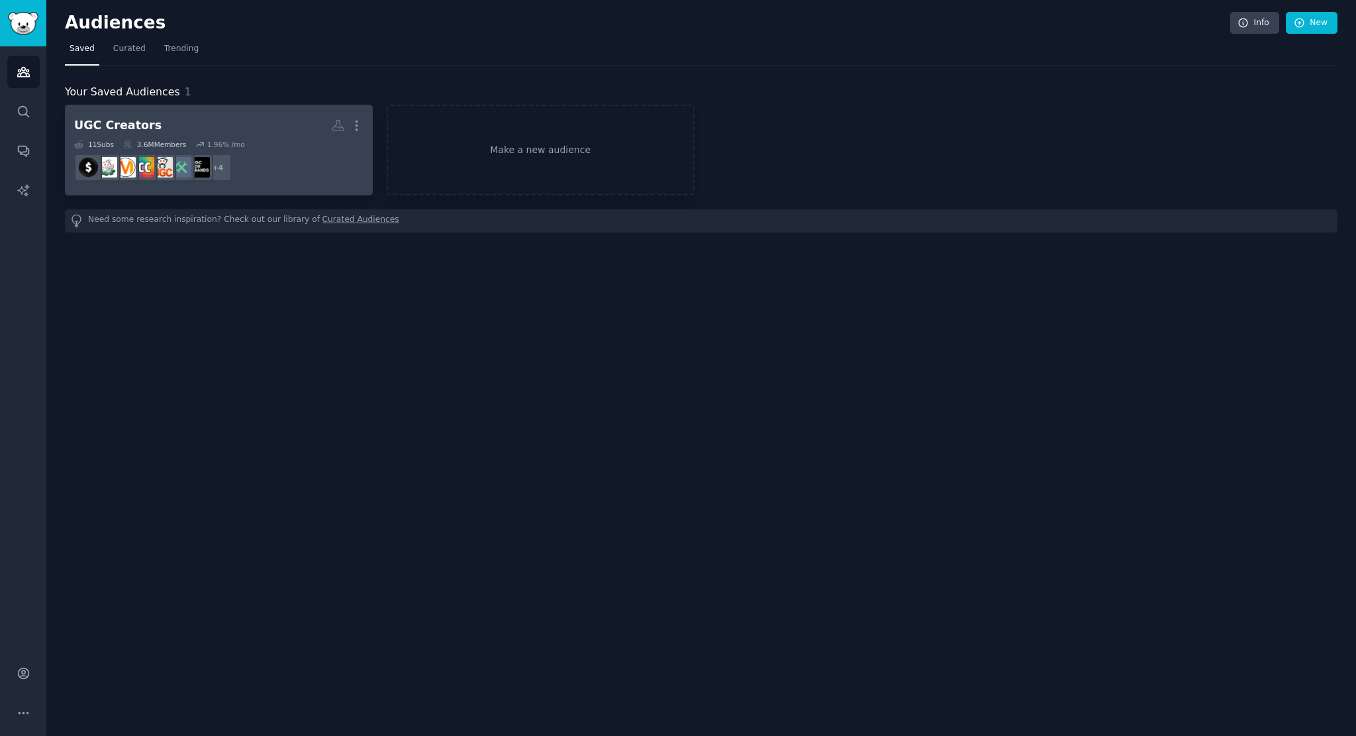
click at [119, 132] on div "UGC Creators" at bounding box center [117, 125] width 87 height 17
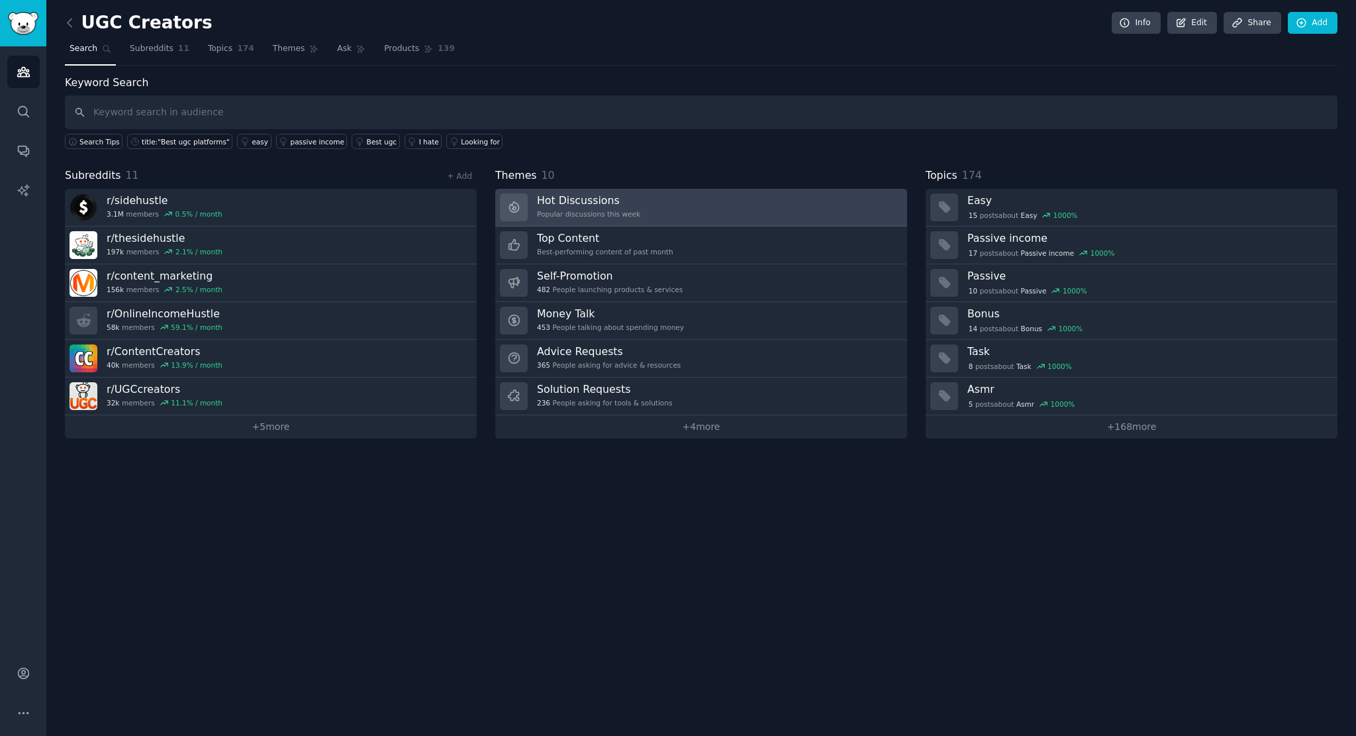
click at [681, 203] on link "Hot Discussions Popular discussions this week" at bounding box center [701, 208] width 412 height 38
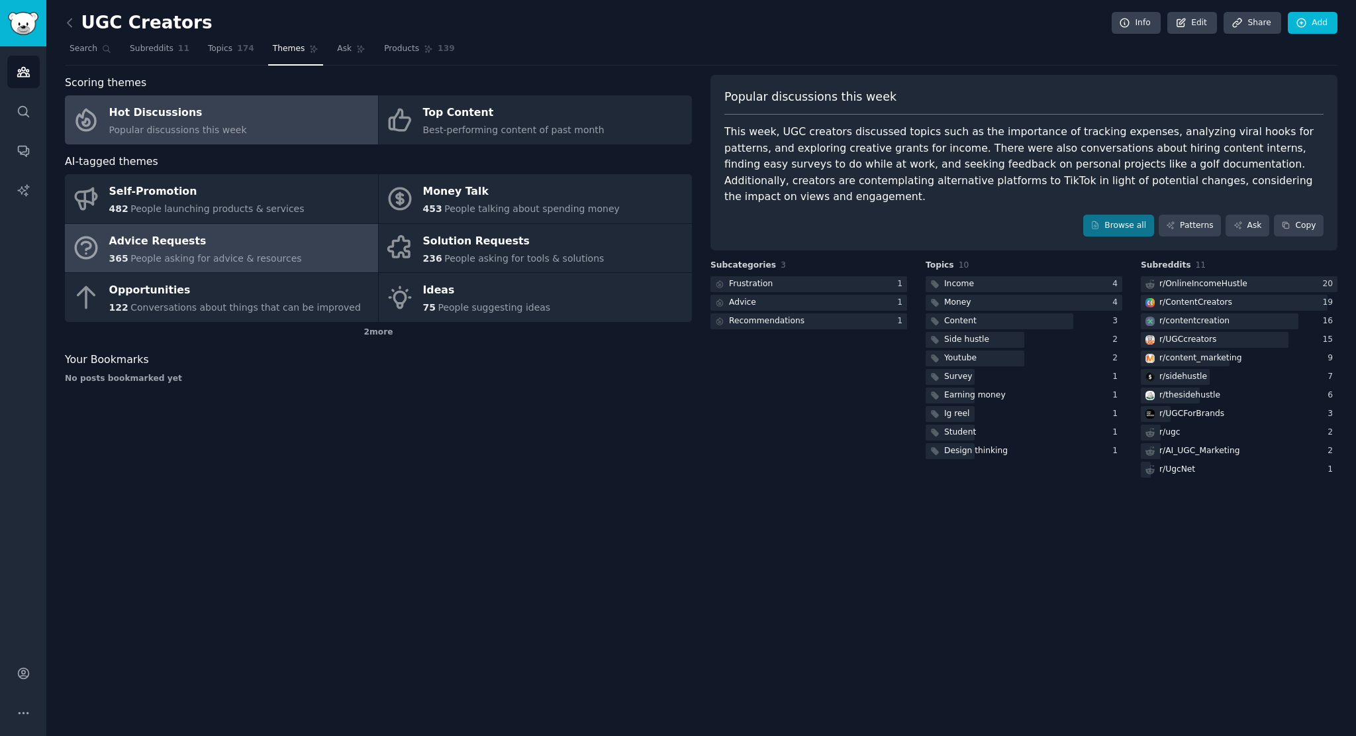
click at [276, 254] on span "People asking for advice & resources" at bounding box center [215, 258] width 171 height 11
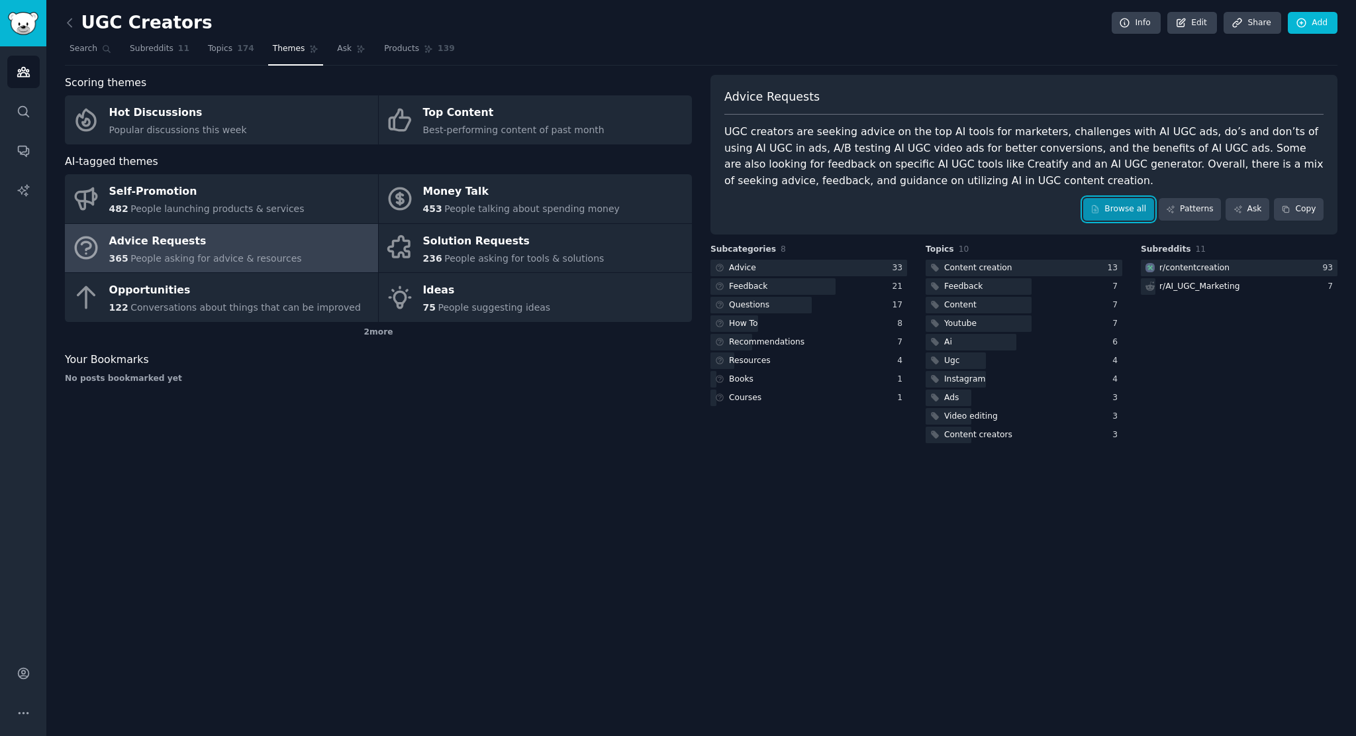
click at [1144, 204] on link "Browse all" at bounding box center [1118, 209] width 71 height 23
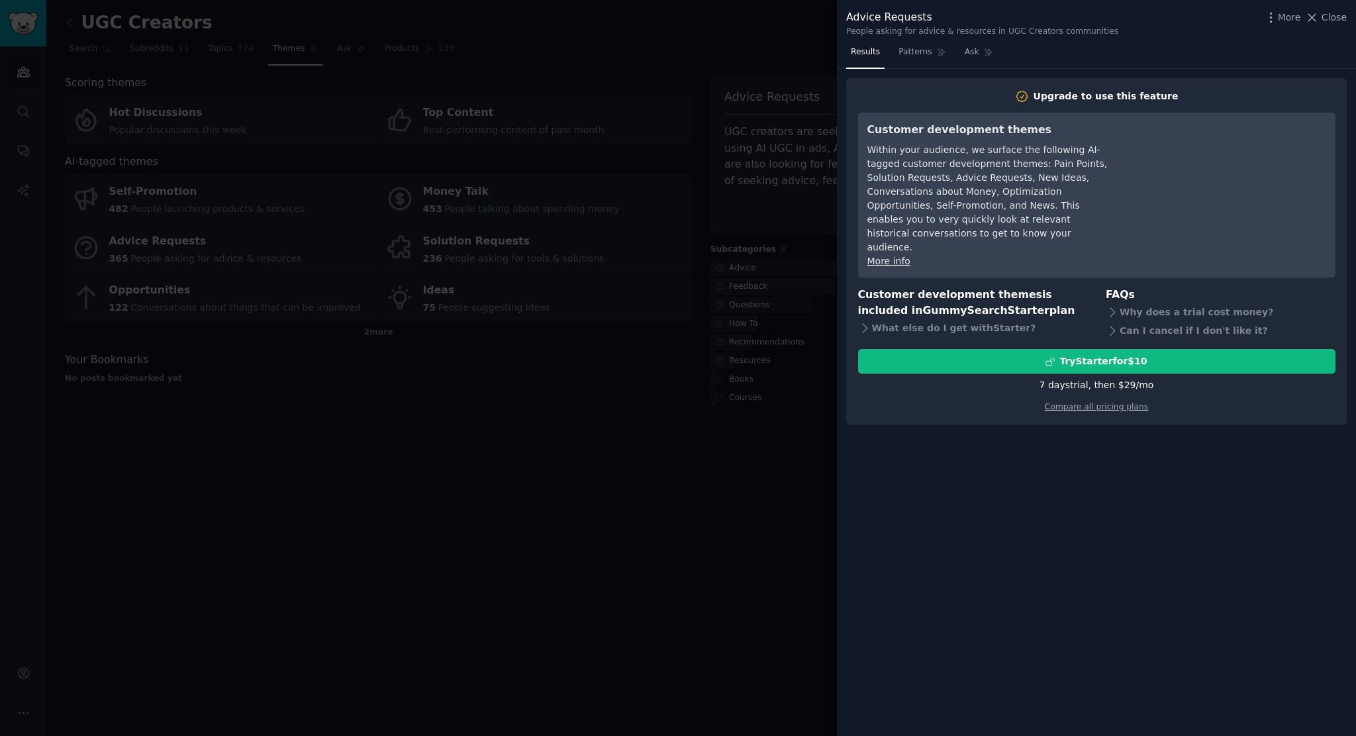
drag, startPoint x: 668, startPoint y: 1, endPoint x: 1332, endPoint y: 21, distance: 664.5
click at [1332, 21] on span "Close" at bounding box center [1334, 18] width 25 height 14
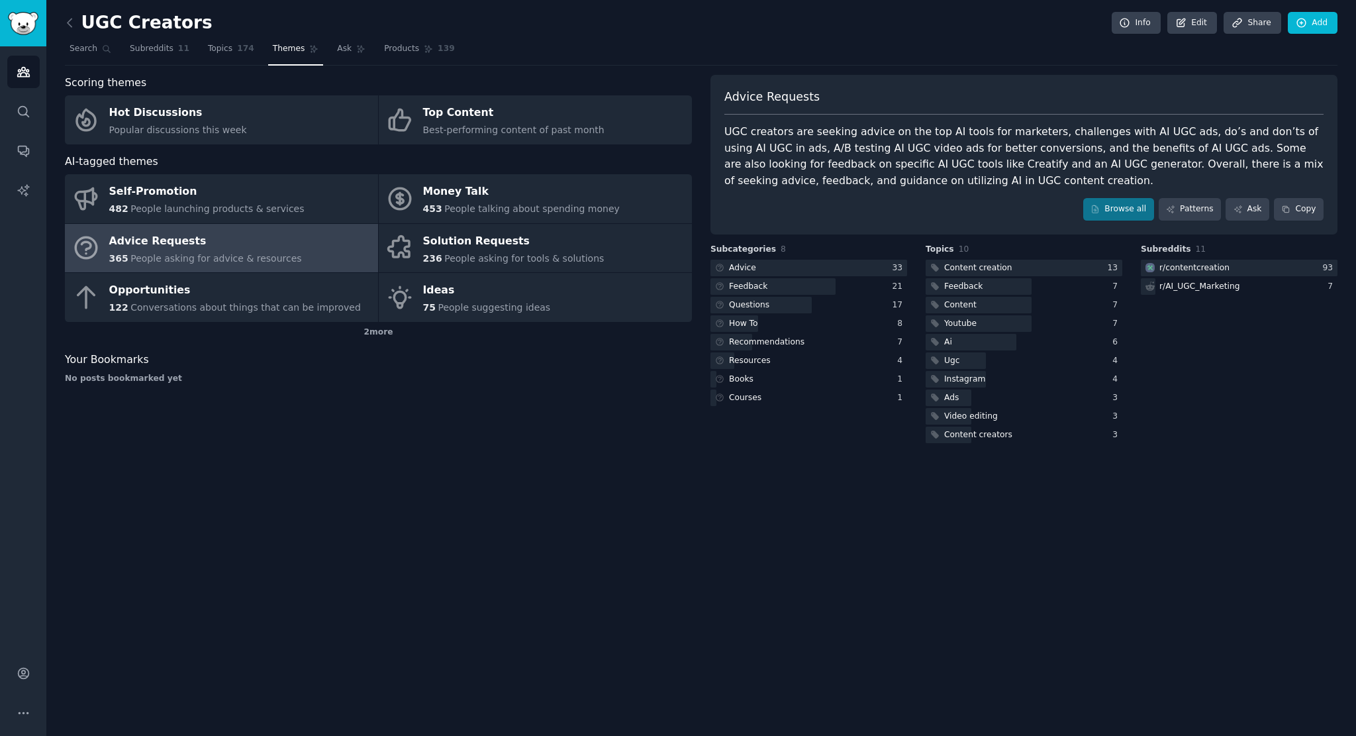
drag, startPoint x: 977, startPoint y: 552, endPoint x: 741, endPoint y: 19, distance: 583.8
click at [741, 19] on div "UGC Creators Info Edit Share Add" at bounding box center [701, 25] width 1273 height 27
